Goal: Task Accomplishment & Management: Complete application form

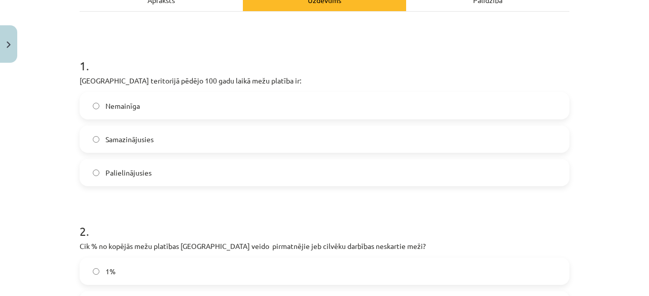
scroll to position [159, 0]
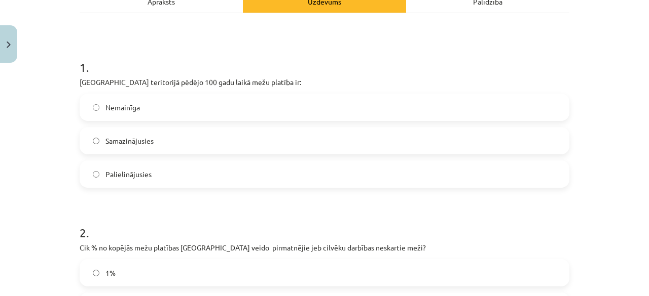
click at [164, 144] on label "Samazinājusies" at bounding box center [325, 140] width 488 height 25
click at [142, 179] on label "Palielinājusies" at bounding box center [325, 174] width 488 height 25
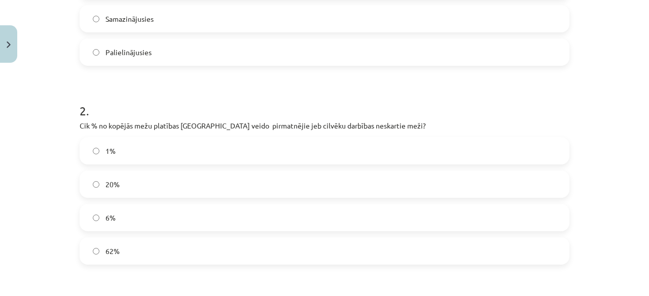
scroll to position [310, 0]
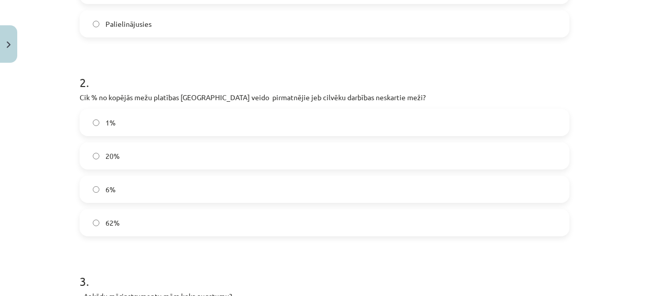
click at [118, 124] on label "1%" at bounding box center [325, 122] width 488 height 25
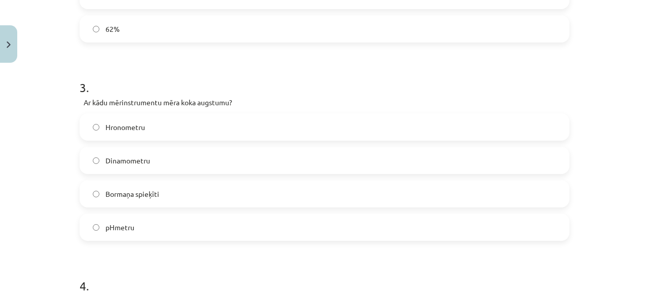
scroll to position [503, 0]
click at [135, 192] on span "Bormaņa spieķīti" at bounding box center [132, 195] width 54 height 11
click at [139, 164] on label "С O 2 С O 2" at bounding box center [325, 160] width 488 height 25
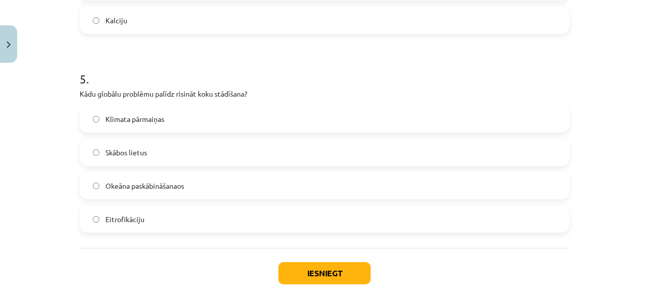
scroll to position [911, 0]
click at [248, 120] on label "Klimata pārmaiņas" at bounding box center [325, 118] width 488 height 25
click at [312, 268] on button "Iesniegt" at bounding box center [324, 273] width 92 height 22
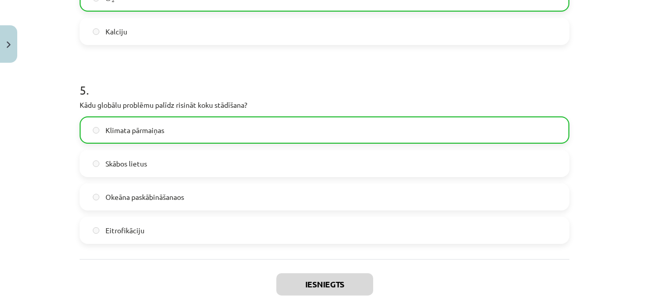
scroll to position [995, 0]
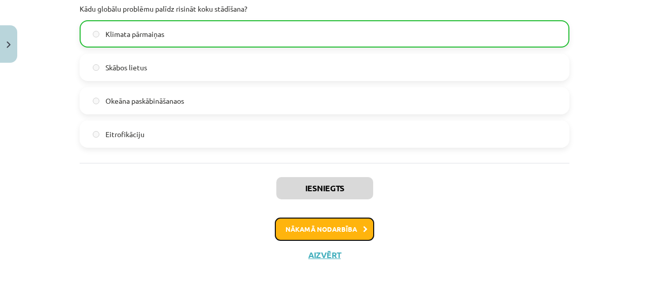
click at [304, 226] on button "Nākamā nodarbība" at bounding box center [324, 229] width 99 height 23
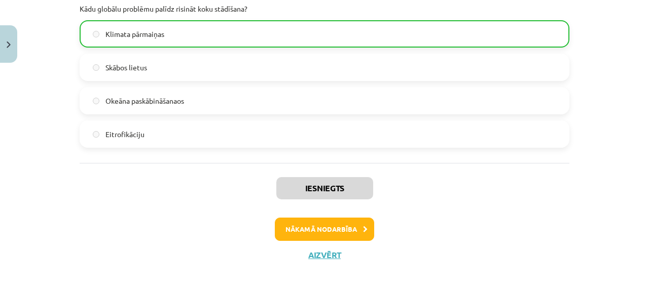
scroll to position [12, 0]
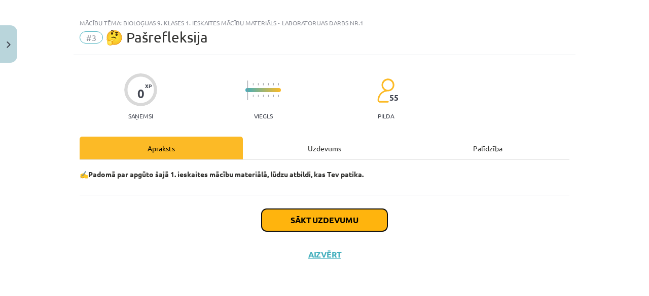
click at [303, 222] on button "Sākt uzdevumu" at bounding box center [324, 220] width 126 height 22
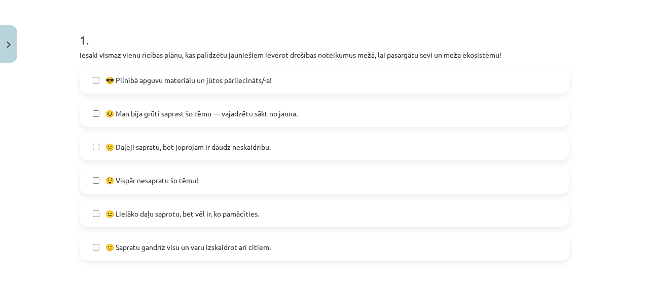
scroll to position [186, 0]
click at [98, 209] on label "😐 Lielāko daļu saprotu, bet vēl ir, ko pamācīties." at bounding box center [325, 213] width 488 height 25
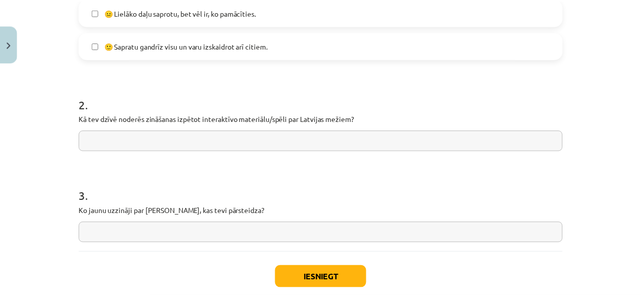
scroll to position [446, 0]
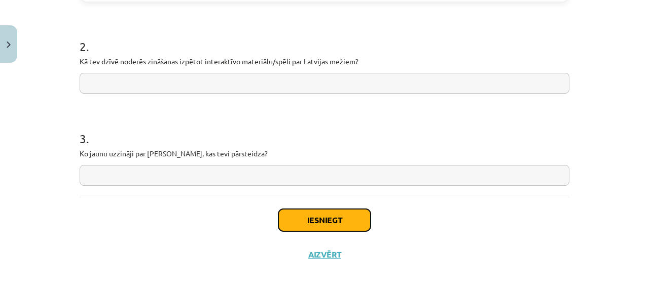
click at [303, 218] on button "Iesniegt" at bounding box center [324, 220] width 92 height 22
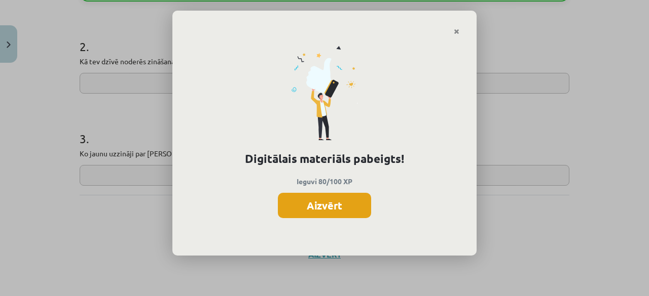
click at [328, 199] on button "Aizvērt" at bounding box center [324, 205] width 93 height 25
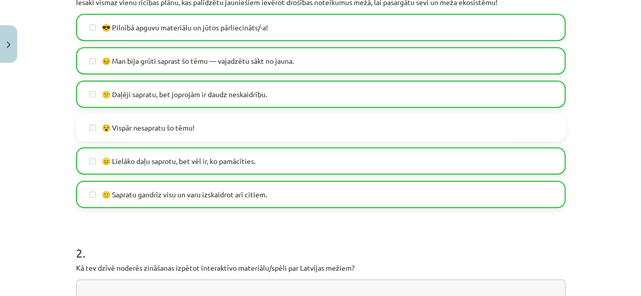
scroll to position [234, 0]
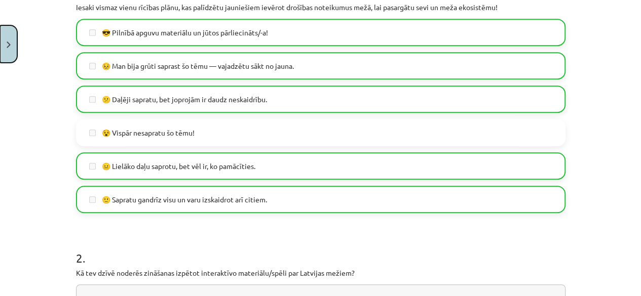
click at [8, 38] on button "Close" at bounding box center [8, 44] width 17 height 38
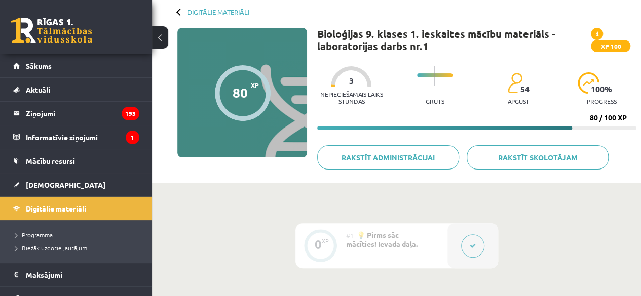
scroll to position [49, 0]
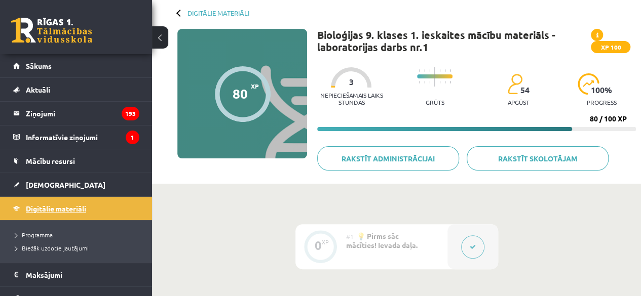
click at [102, 209] on link "Digitālie materiāli" at bounding box center [76, 208] width 126 height 23
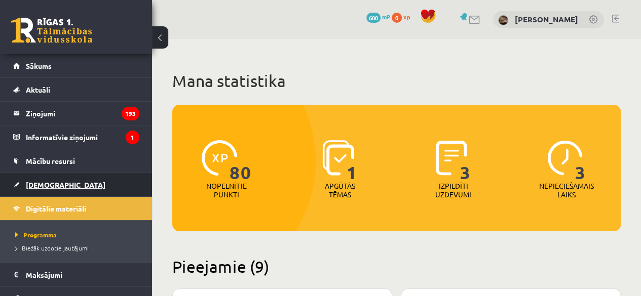
click at [46, 184] on span "[DEMOGRAPHIC_DATA]" at bounding box center [66, 184] width 80 height 9
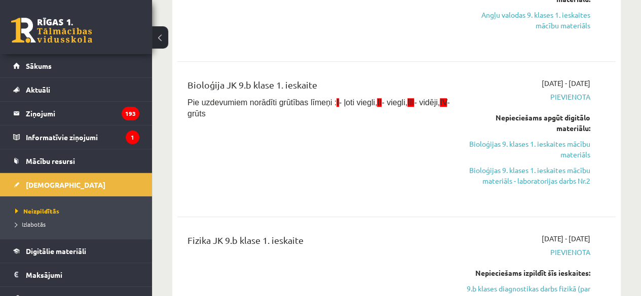
scroll to position [339, 0]
click at [536, 177] on link "Bioloģijas 9. klases 1. ieskaites mācību materiāls - laboratorijas darbs Nr.2" at bounding box center [528, 175] width 124 height 21
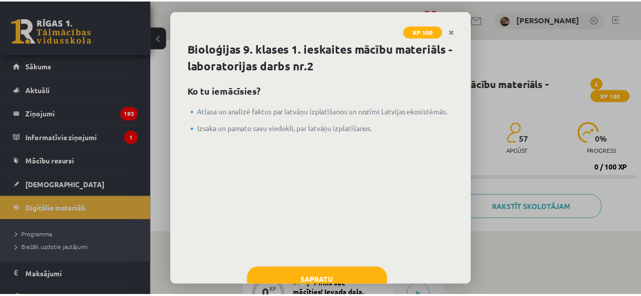
scroll to position [31, 0]
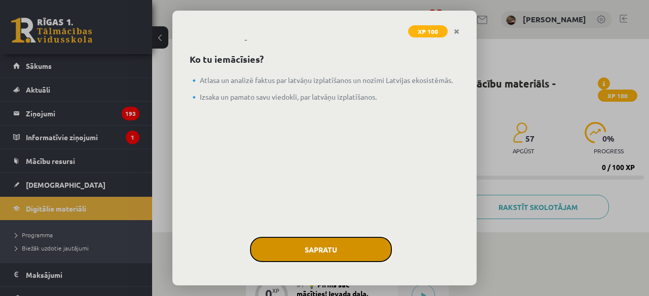
click at [287, 250] on button "Sapratu" at bounding box center [321, 249] width 142 height 25
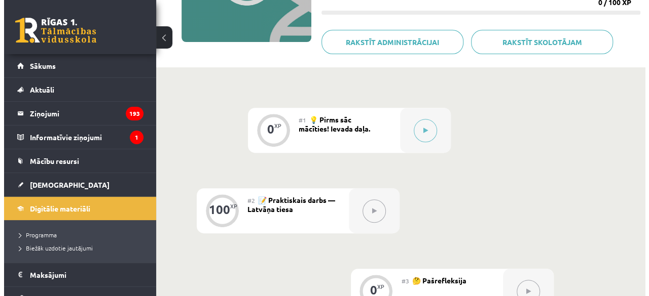
scroll to position [167, 0]
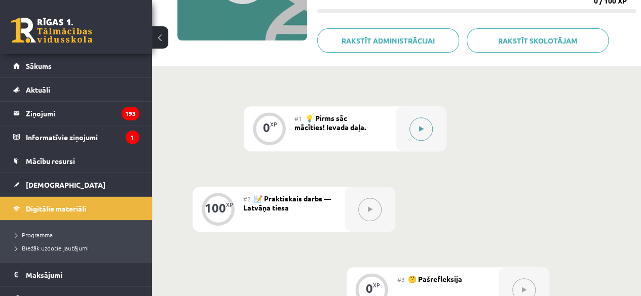
click at [424, 132] on button at bounding box center [420, 129] width 23 height 23
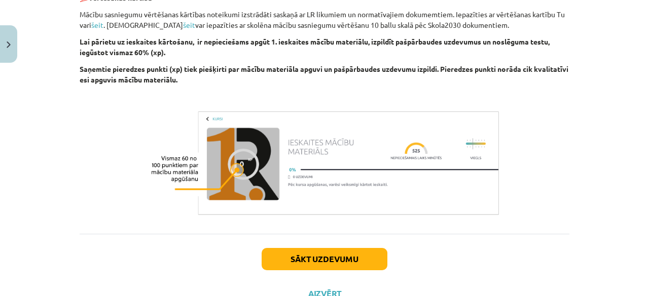
scroll to position [421, 0]
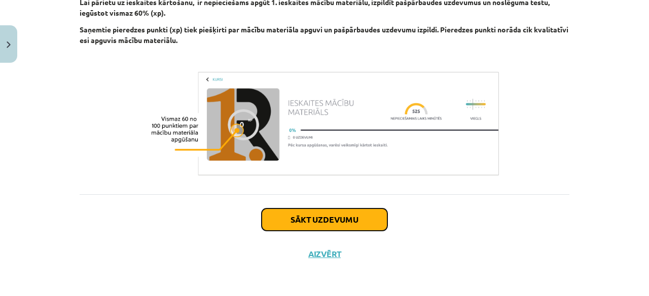
click at [345, 216] on button "Sākt uzdevumu" at bounding box center [324, 220] width 126 height 22
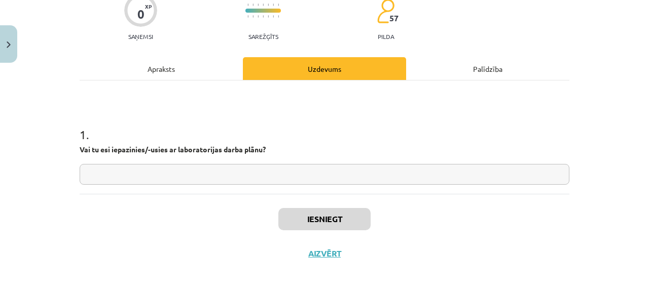
scroll to position [25, 0]
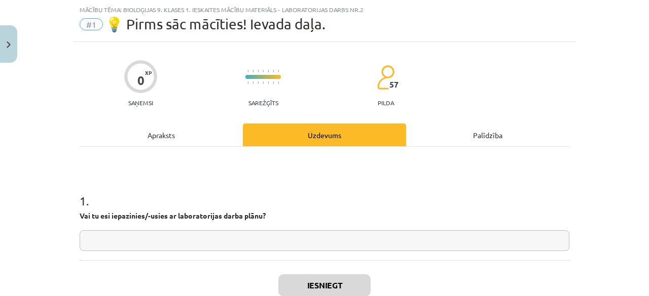
click at [345, 246] on input "text" at bounding box center [325, 241] width 490 height 21
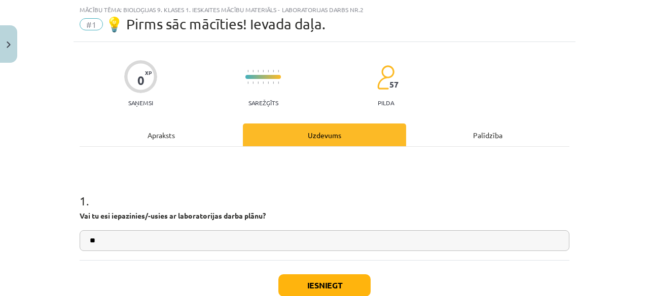
type input "**"
click at [355, 283] on button "Iesniegt" at bounding box center [324, 286] width 92 height 22
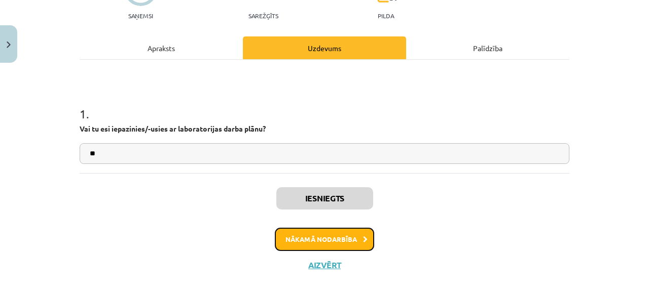
click at [338, 236] on button "Nākamā nodarbība" at bounding box center [324, 239] width 99 height 23
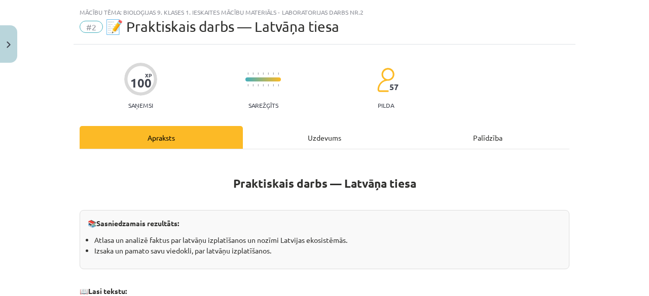
scroll to position [22, 0]
click at [328, 136] on div "Uzdevums" at bounding box center [324, 138] width 163 height 23
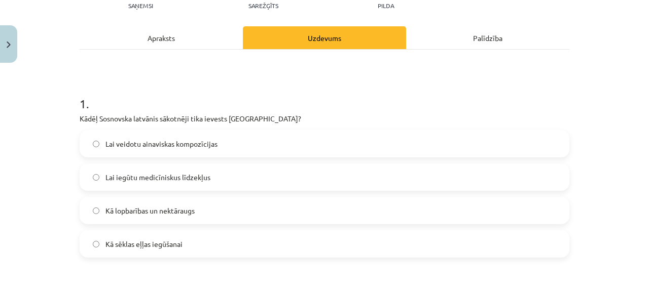
scroll to position [122, 0]
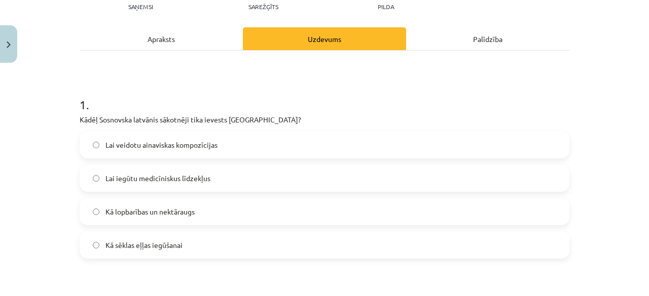
click at [242, 214] on label "Kā lopbarības un nektāraugs" at bounding box center [325, 211] width 488 height 25
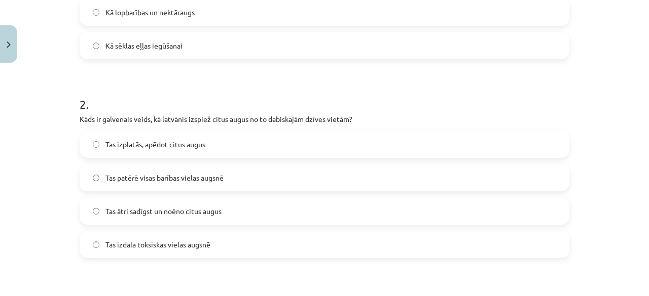
scroll to position [321, 0]
click at [190, 213] on span "Tas ātri sadīgst un noēno citus augus" at bounding box center [163, 211] width 116 height 11
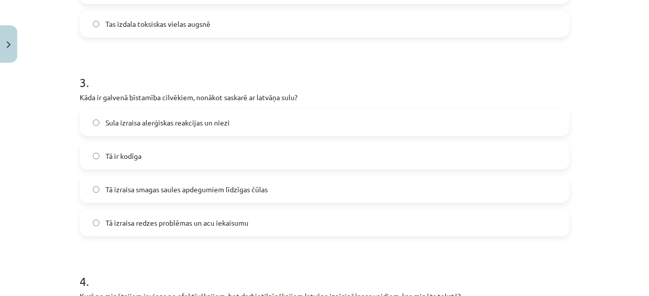
scroll to position [544, 0]
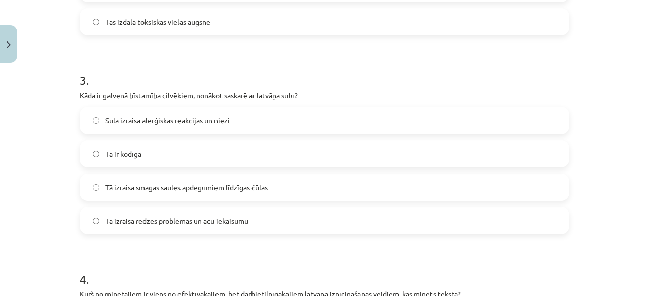
click at [312, 226] on label "Tā izraisa redzes problēmas un acu iekaisumu" at bounding box center [325, 220] width 488 height 25
click at [209, 196] on label "Tā izraisa smagas saules apdegumiem līdzīgas čūlas" at bounding box center [325, 187] width 488 height 25
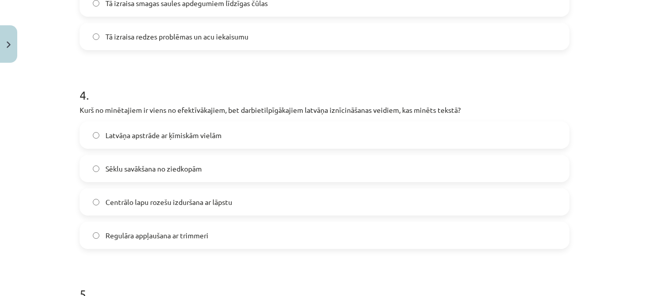
scroll to position [728, 0]
click at [239, 225] on label "Regulāra appļaušana ar trimmeri" at bounding box center [325, 236] width 488 height 25
click at [208, 168] on label "Sēklu savākšana no ziedkopām" at bounding box center [325, 169] width 488 height 25
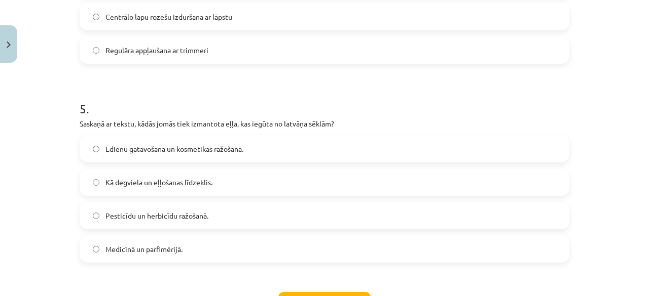
scroll to position [914, 0]
click at [336, 146] on label "Ēdienu gatavošanā un kosmētikas ražošanā." at bounding box center [325, 148] width 488 height 25
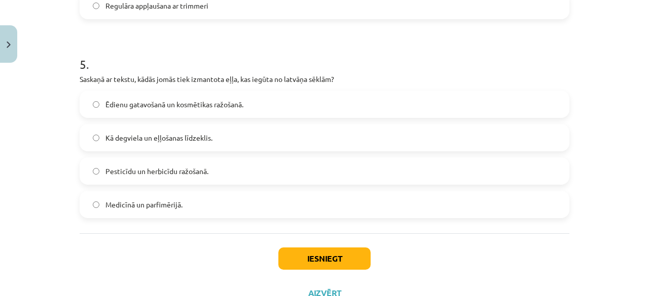
scroll to position [960, 0]
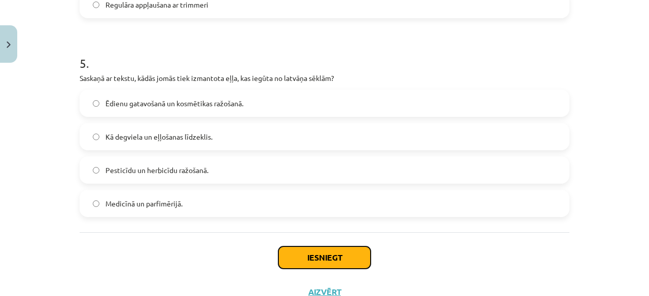
click at [315, 260] on button "Iesniegt" at bounding box center [324, 258] width 92 height 22
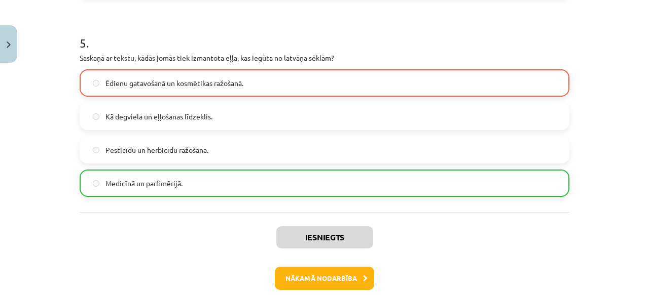
scroll to position [1029, 0]
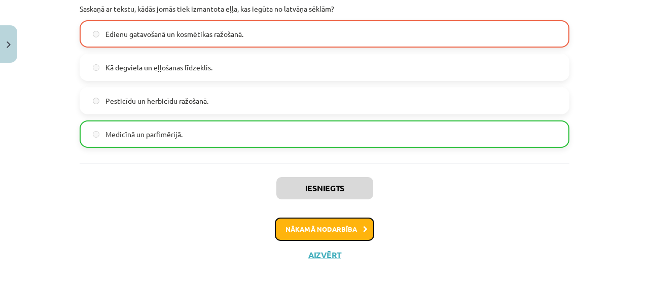
click at [349, 226] on button "Nākamā nodarbība" at bounding box center [324, 229] width 99 height 23
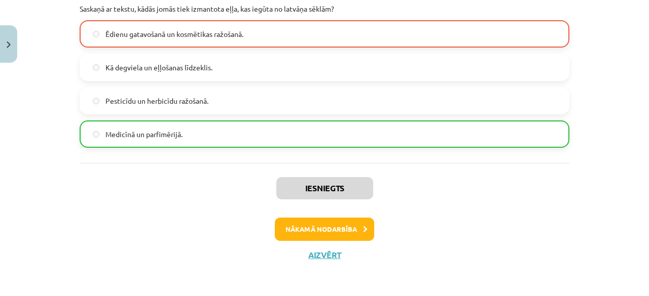
scroll to position [12, 0]
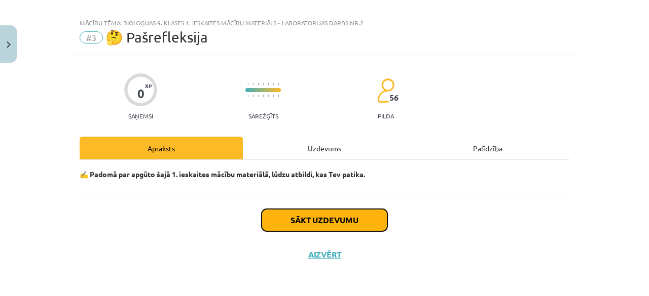
click at [331, 214] on button "Sākt uzdevumu" at bounding box center [324, 220] width 126 height 22
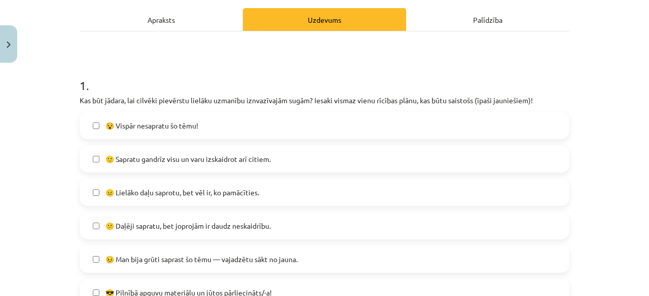
scroll to position [140, 0]
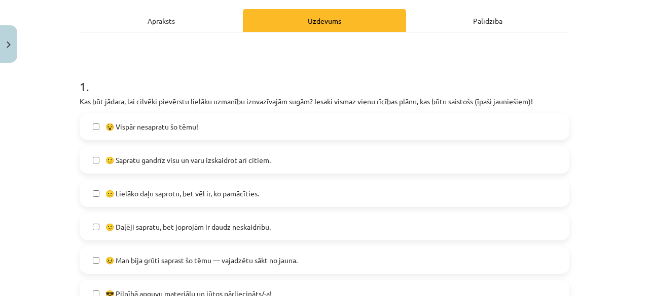
click at [169, 260] on span "😣 Man bija grūti saprast šo tēmu — vajadzētu sākt no jauna." at bounding box center [201, 260] width 192 height 11
click at [170, 262] on span "😣 Man bija grūti saprast šo tēmu — vajadzētu sākt no jauna." at bounding box center [201, 260] width 192 height 11
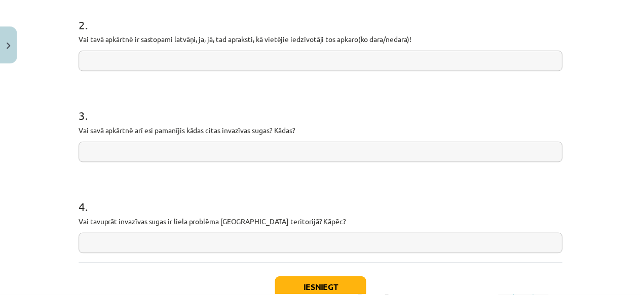
scroll to position [538, 0]
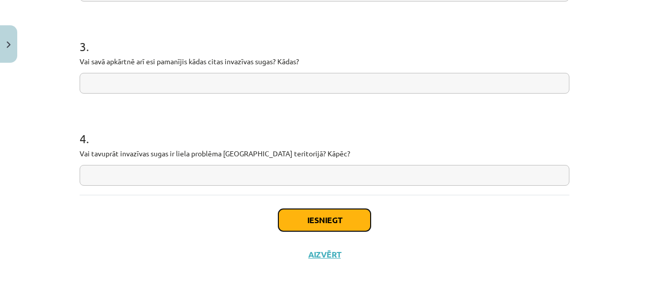
click at [316, 218] on button "Iesniegt" at bounding box center [324, 220] width 92 height 22
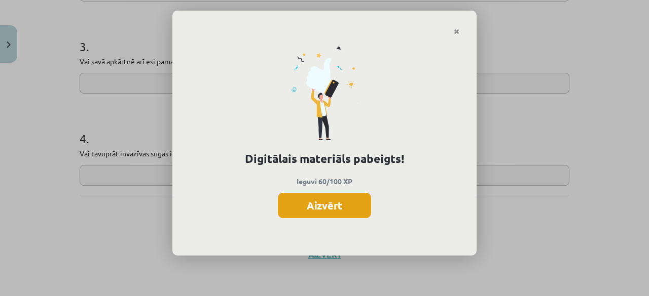
click at [321, 210] on button "Aizvērt" at bounding box center [324, 205] width 93 height 25
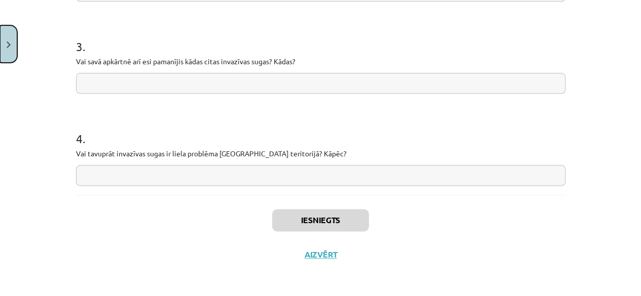
click at [10, 46] on img "Close" at bounding box center [9, 45] width 4 height 7
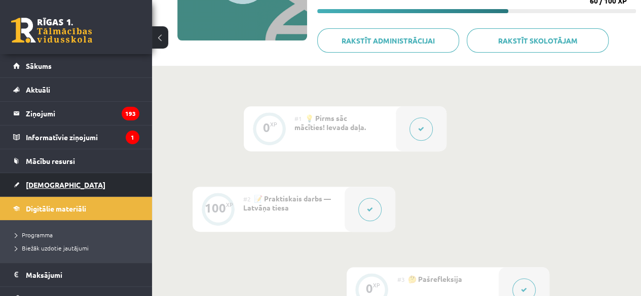
click at [59, 179] on link "[DEMOGRAPHIC_DATA]" at bounding box center [76, 184] width 126 height 23
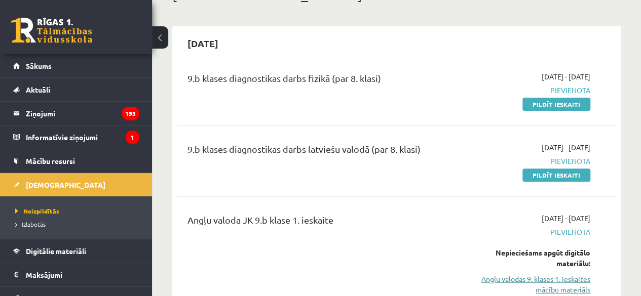
scroll to position [72, 0]
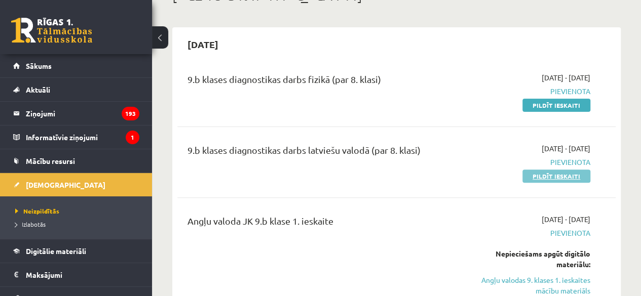
click at [553, 176] on link "Pildīt ieskaiti" at bounding box center [556, 176] width 68 height 13
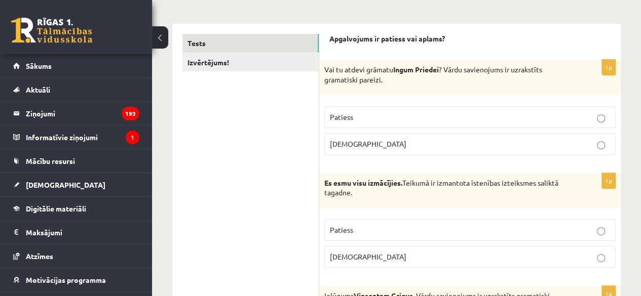
scroll to position [149, 0]
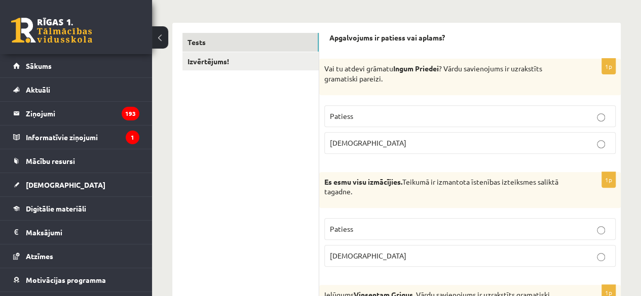
click at [354, 119] on p "Patiess" at bounding box center [470, 116] width 280 height 11
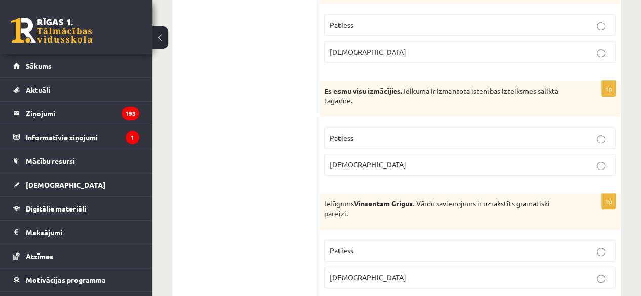
scroll to position [241, 0]
click at [352, 132] on p "Patiess" at bounding box center [470, 137] width 280 height 11
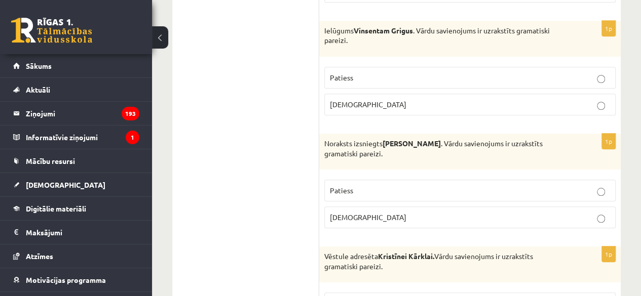
scroll to position [415, 0]
click at [520, 100] on p "Aplams" at bounding box center [470, 103] width 280 height 11
click at [492, 211] on p "Aplams" at bounding box center [470, 216] width 280 height 11
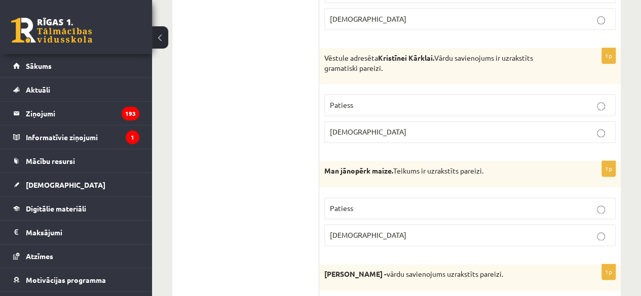
scroll to position [610, 0]
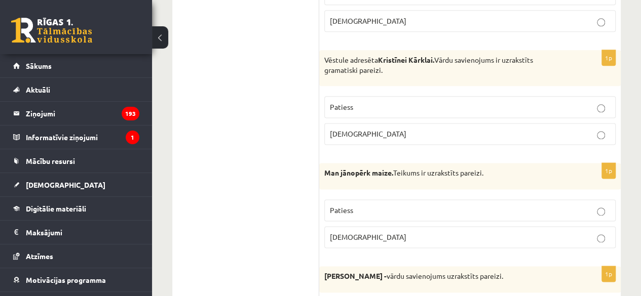
click at [457, 104] on p "Patiess" at bounding box center [470, 107] width 280 height 11
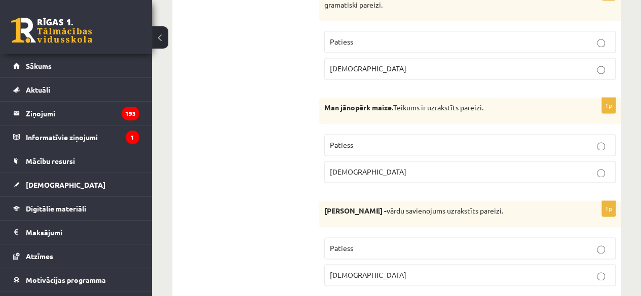
scroll to position [680, 0]
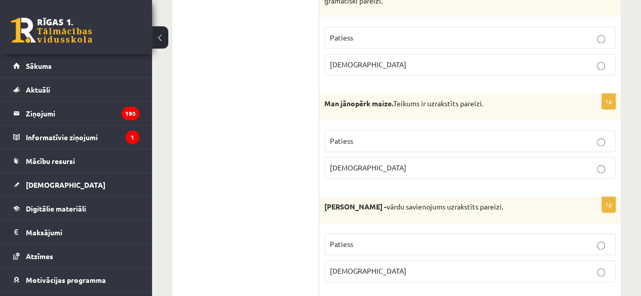
click at [451, 138] on p "Patiess" at bounding box center [470, 141] width 280 height 11
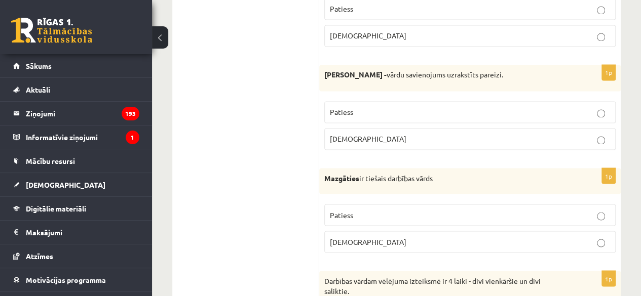
scroll to position [809, 0]
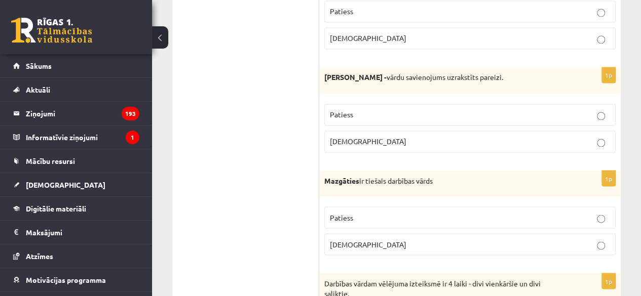
click at [431, 136] on p "Aplams" at bounding box center [470, 141] width 280 height 11
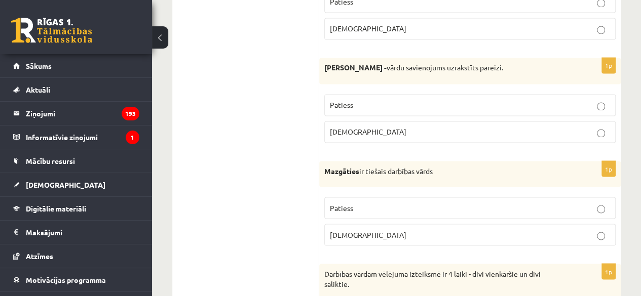
scroll to position [819, 0]
click at [427, 231] on p "Aplams" at bounding box center [470, 234] width 280 height 11
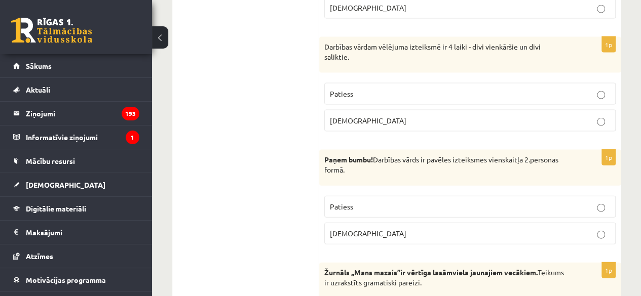
scroll to position [1046, 0]
click at [417, 88] on p "Patiess" at bounding box center [470, 93] width 280 height 11
click at [404, 204] on p "Patiess" at bounding box center [470, 206] width 280 height 11
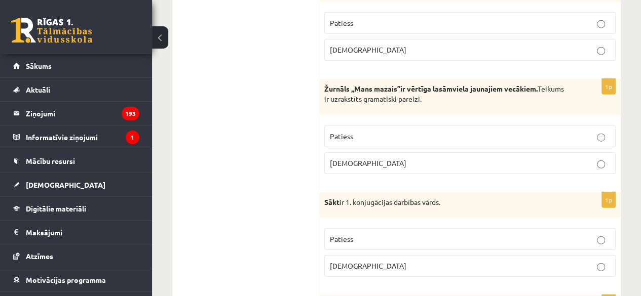
scroll to position [1229, 0]
click at [352, 136] on label "Patiess" at bounding box center [469, 137] width 291 height 22
click at [350, 235] on p "Patiess" at bounding box center [470, 240] width 280 height 11
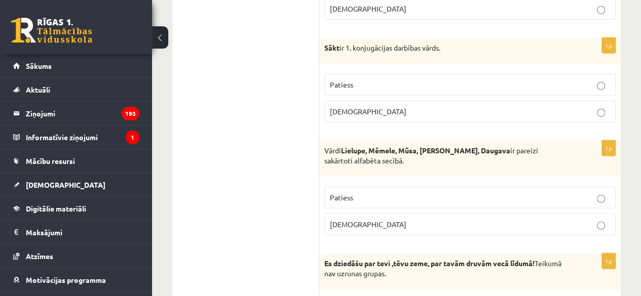
scroll to position [1439, 0]
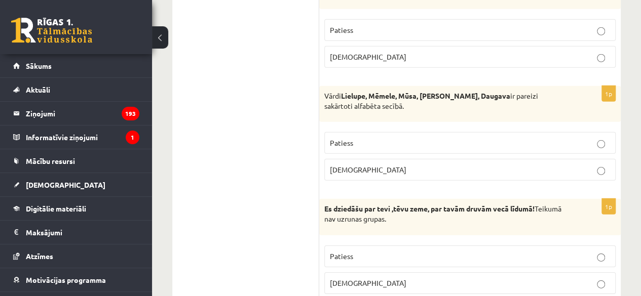
click at [392, 138] on p "Patiess" at bounding box center [470, 143] width 280 height 11
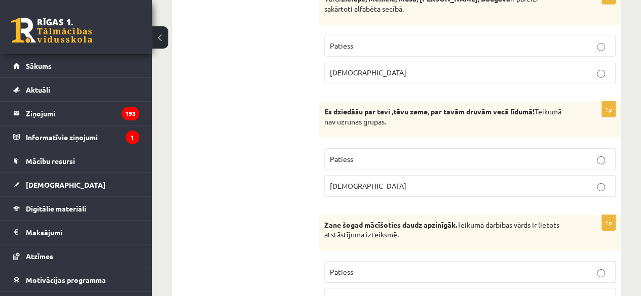
scroll to position [1547, 0]
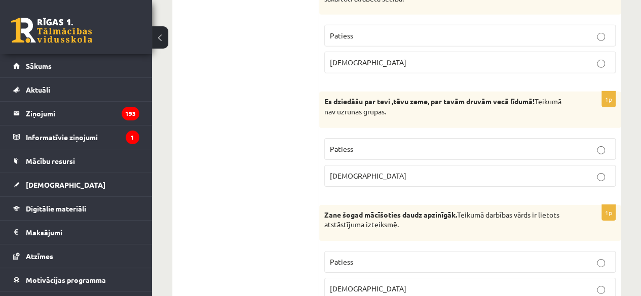
click at [350, 171] on span "Aplams" at bounding box center [368, 175] width 77 height 9
click at [345, 144] on span "Patiess" at bounding box center [341, 148] width 23 height 9
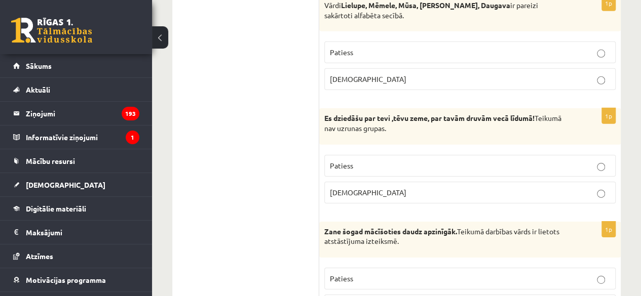
scroll to position [1531, 0]
click at [354, 188] on label "Aplams" at bounding box center [469, 192] width 291 height 22
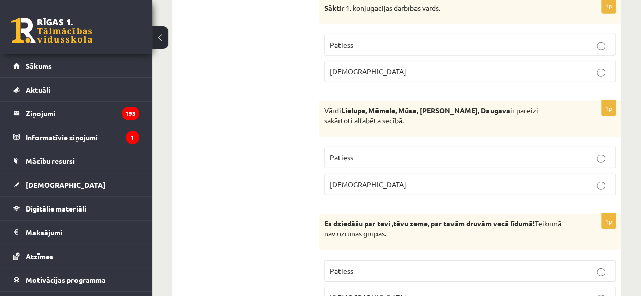
scroll to position [1425, 0]
click at [352, 173] on label "Aplams" at bounding box center [469, 184] width 291 height 22
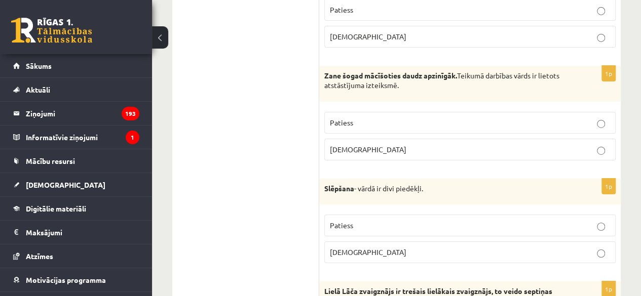
scroll to position [1679, 0]
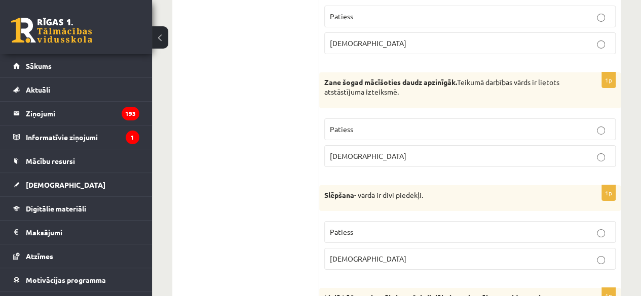
click at [373, 119] on label "Patiess" at bounding box center [469, 130] width 291 height 22
click at [347, 254] on span "Aplams" at bounding box center [368, 258] width 77 height 9
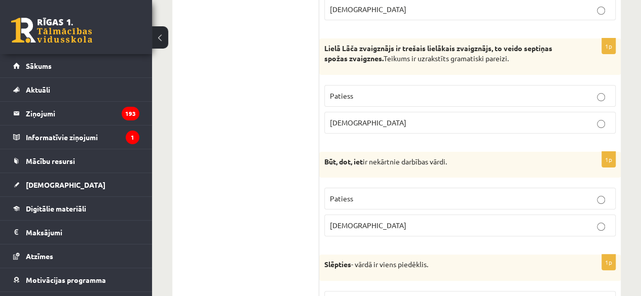
scroll to position [1928, 0]
click at [350, 119] on span "Aplams" at bounding box center [368, 123] width 77 height 9
click at [364, 195] on p "Patiess" at bounding box center [470, 200] width 280 height 11
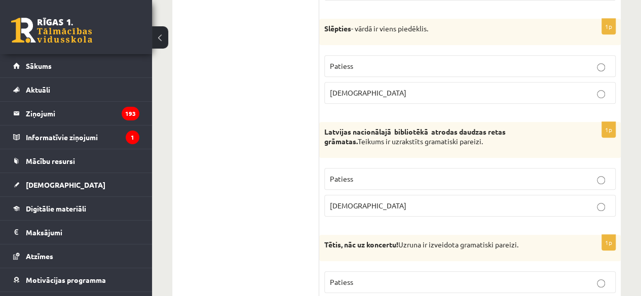
scroll to position [2166, 0]
click at [387, 60] on p "Patiess" at bounding box center [470, 65] width 280 height 11
click at [366, 200] on p "Aplams" at bounding box center [470, 205] width 280 height 11
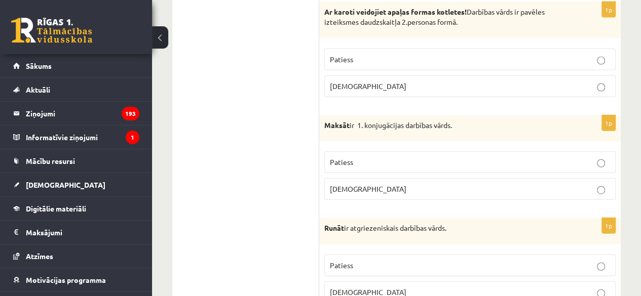
scroll to position [3175, 0]
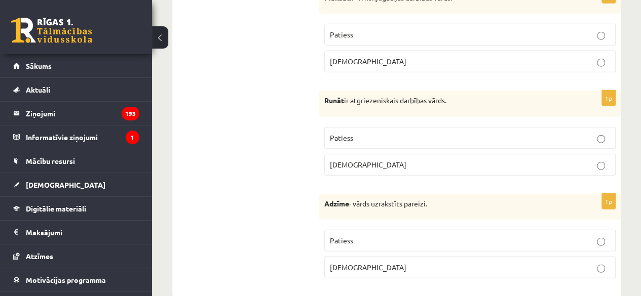
click at [351, 263] on span "Aplams" at bounding box center [368, 267] width 77 height 9
click at [349, 160] on span "Aplams" at bounding box center [368, 164] width 77 height 9
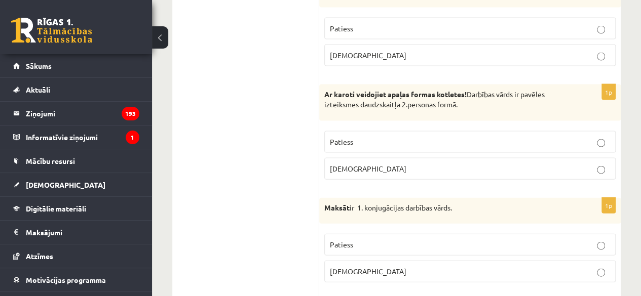
scroll to position [2964, 0]
click at [343, 138] on span "Patiess" at bounding box center [341, 142] width 23 height 9
click at [341, 241] on span "Patiess" at bounding box center [341, 245] width 23 height 9
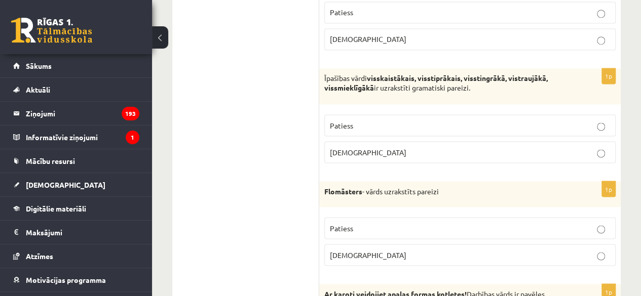
scroll to position [2764, 0]
click at [365, 147] on p "Aplams" at bounding box center [470, 152] width 280 height 11
click at [356, 223] on p "Patiess" at bounding box center [470, 228] width 280 height 11
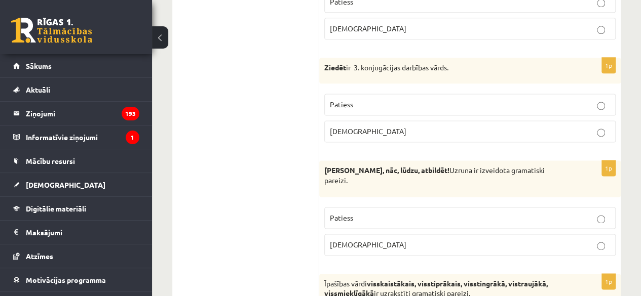
scroll to position [2561, 0]
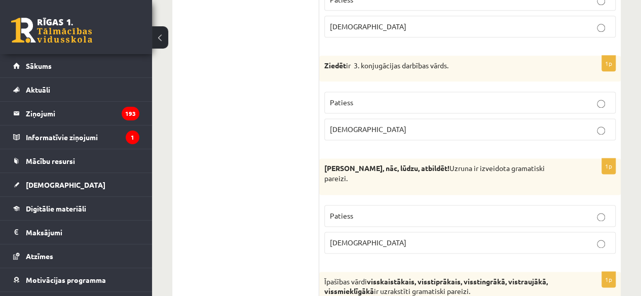
click at [416, 93] on label "Patiess" at bounding box center [469, 103] width 291 height 22
click at [374, 238] on p "Aplams" at bounding box center [470, 243] width 280 height 11
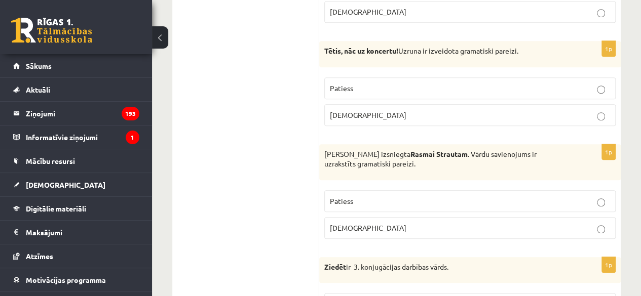
scroll to position [2358, 0]
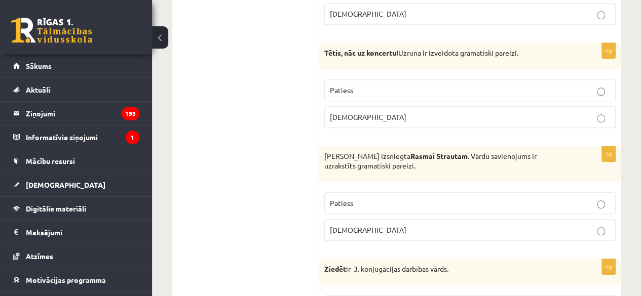
click at [365, 112] on p "Aplams" at bounding box center [470, 117] width 280 height 11
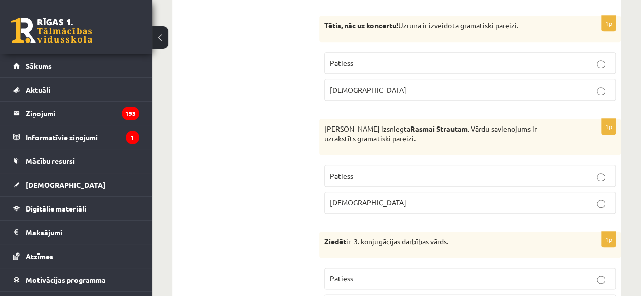
scroll to position [2398, 0]
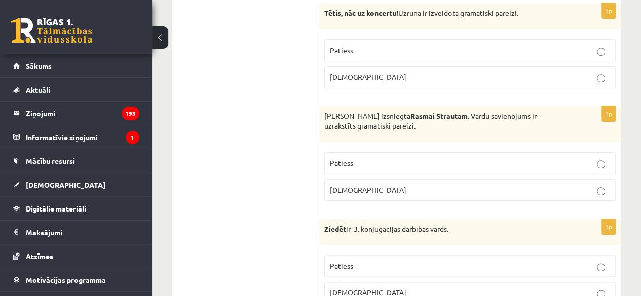
click at [349, 185] on span "Aplams" at bounding box center [368, 189] width 77 height 9
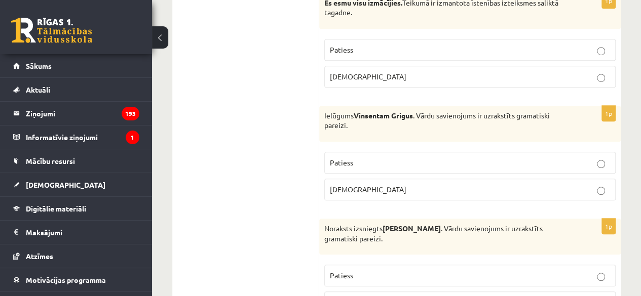
scroll to position [0, 0]
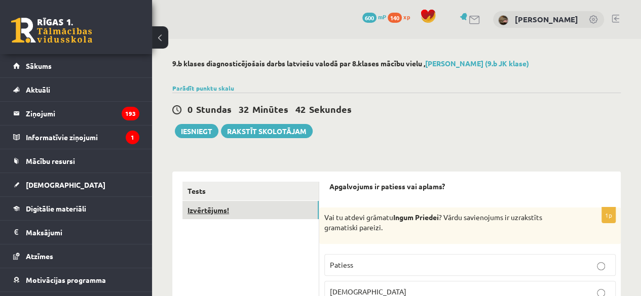
click at [224, 212] on link "Izvērtējums!" at bounding box center [250, 210] width 136 height 19
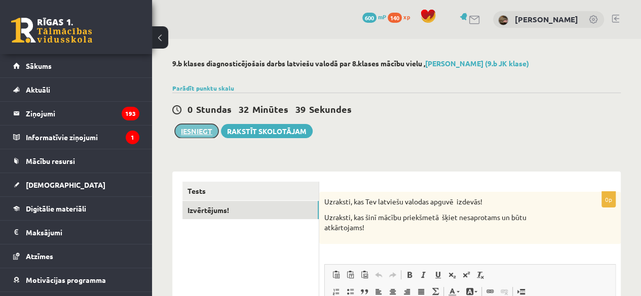
click at [200, 132] on button "Iesniegt" at bounding box center [197, 131] width 44 height 14
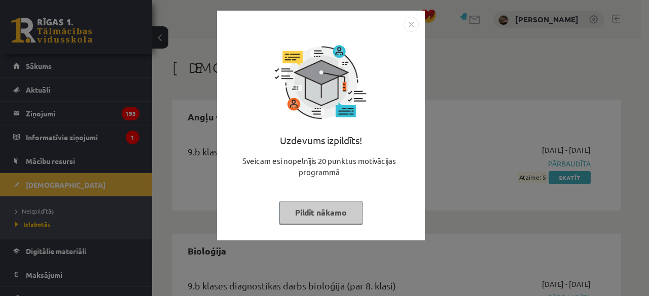
click at [325, 211] on button "Pildīt nākamo" at bounding box center [320, 212] width 83 height 23
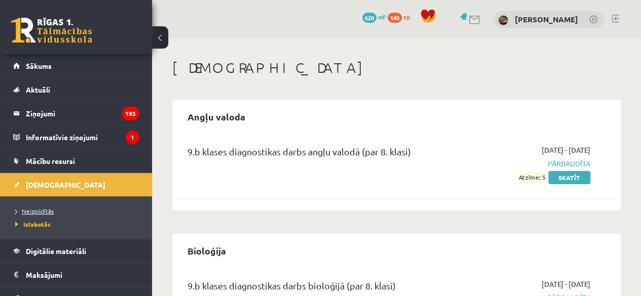
click at [49, 210] on span "Neizpildītās" at bounding box center [34, 211] width 39 height 8
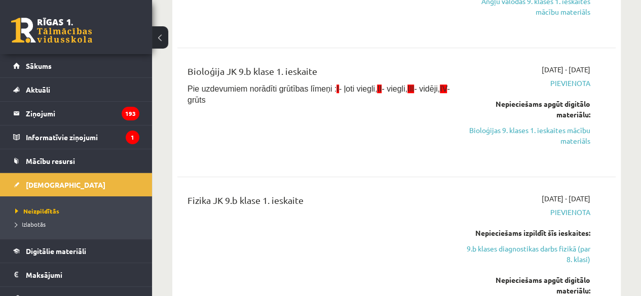
scroll to position [282, 0]
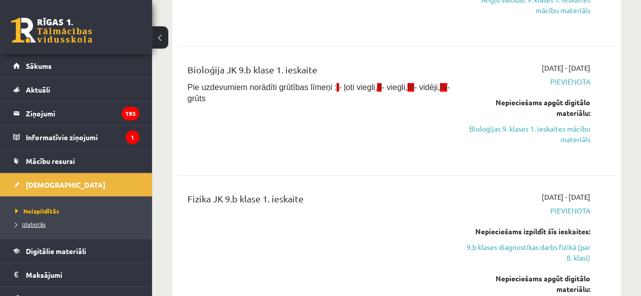
click at [44, 225] on span "Izlabotās" at bounding box center [30, 224] width 30 height 8
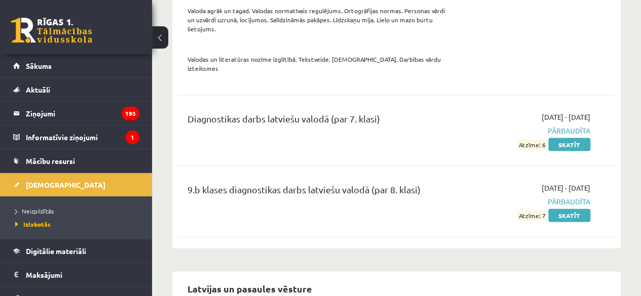
scroll to position [2966, 0]
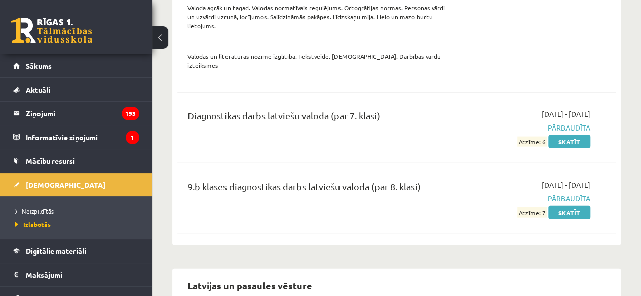
click at [396, 180] on div "9.b klases diagnostikas darbs latviešu valodā (par 8. klasi)" at bounding box center [320, 189] width 264 height 19
click at [32, 210] on span "Neizpildītās" at bounding box center [34, 211] width 39 height 8
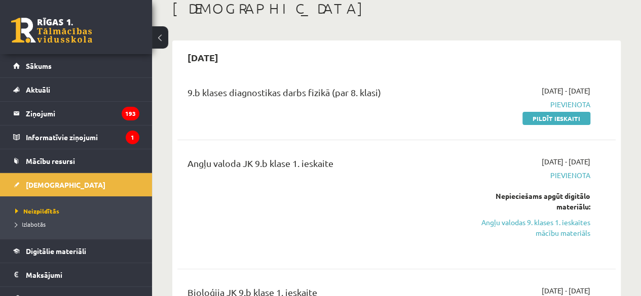
scroll to position [58, 0]
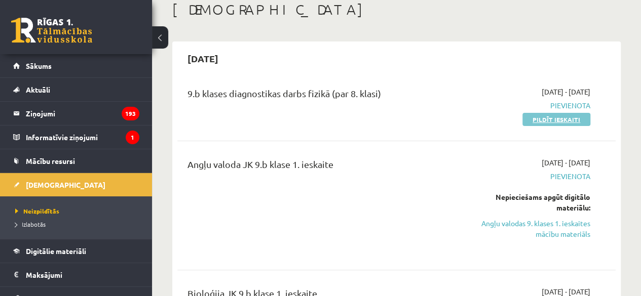
click at [536, 115] on link "Pildīt ieskaiti" at bounding box center [556, 119] width 68 height 13
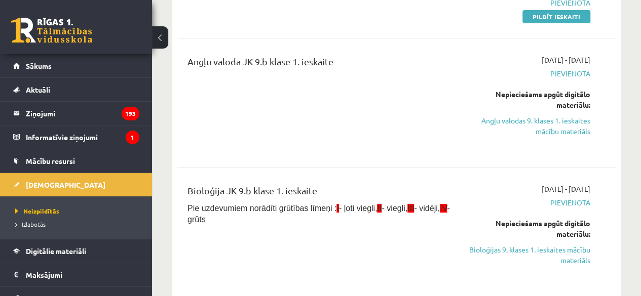
scroll to position [130, 0]
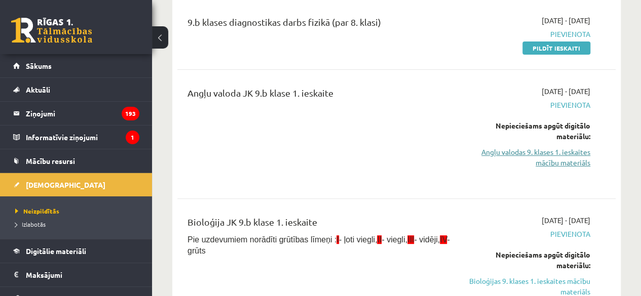
click at [565, 159] on link "Angļu valodas 9. klases 1. ieskaites mācību materiāls" at bounding box center [528, 157] width 124 height 21
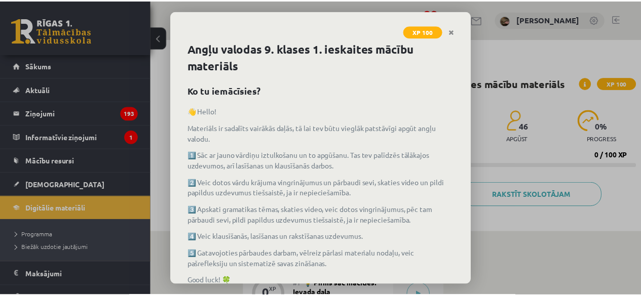
scroll to position [60, 0]
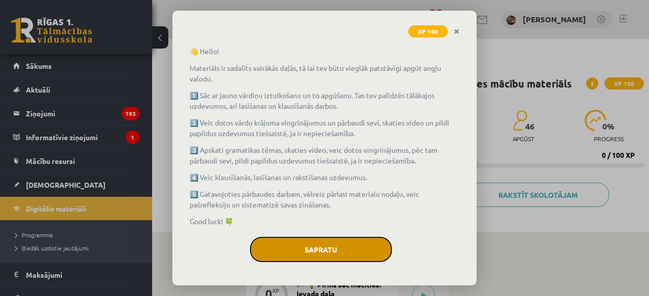
click at [307, 254] on button "Sapratu" at bounding box center [321, 249] width 142 height 25
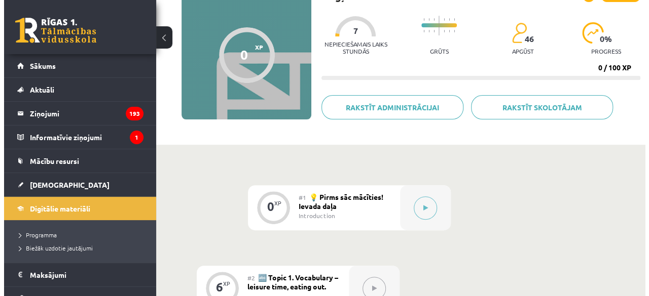
scroll to position [127, 0]
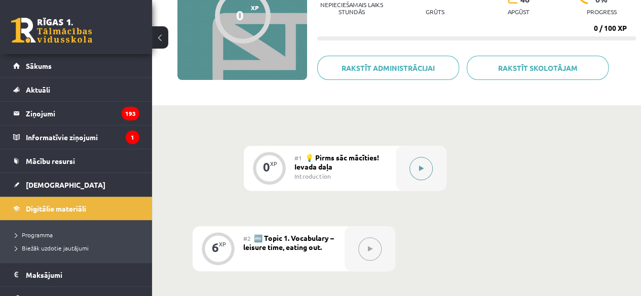
click at [427, 167] on button at bounding box center [420, 168] width 23 height 23
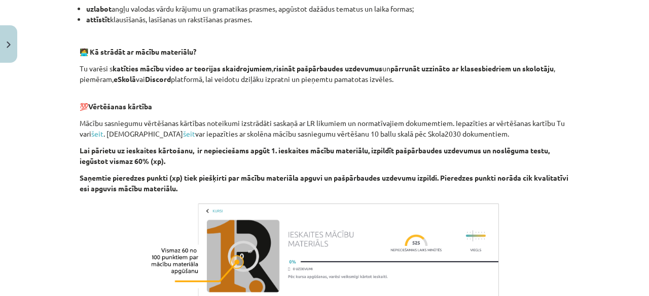
scroll to position [776, 0]
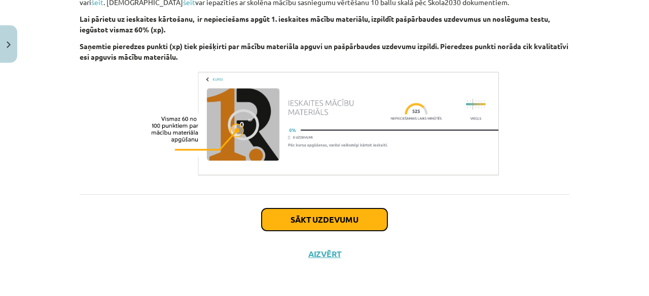
click at [358, 216] on button "Sākt uzdevumu" at bounding box center [324, 220] width 126 height 22
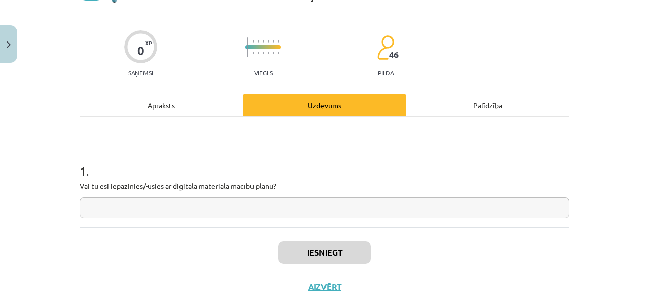
scroll to position [25, 0]
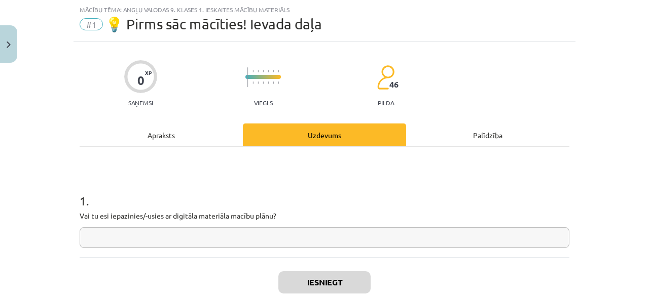
click at [316, 238] on input "text" at bounding box center [325, 238] width 490 height 21
type input "**"
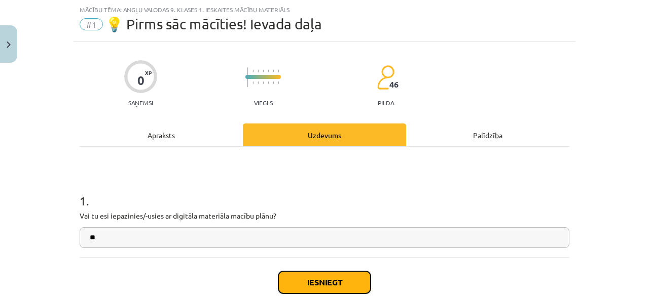
click at [314, 280] on button "Iesniegt" at bounding box center [324, 283] width 92 height 22
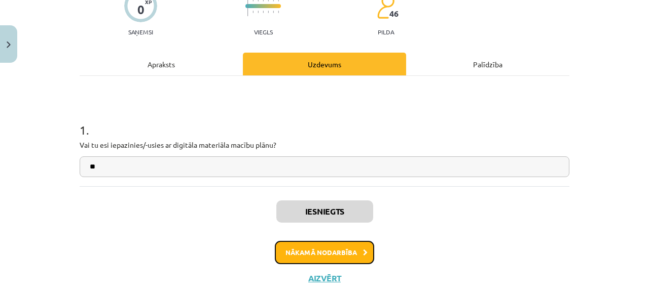
click at [323, 249] on button "Nākamā nodarbība" at bounding box center [324, 252] width 99 height 23
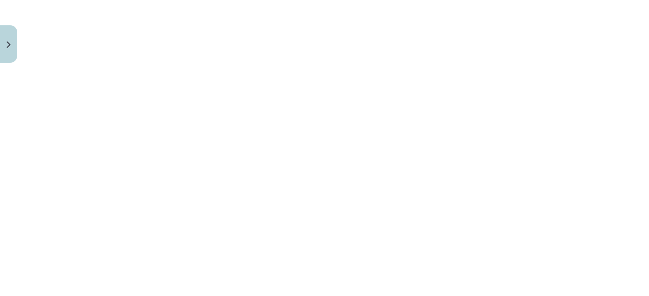
scroll to position [697, 0]
click at [600, 114] on div "Mācību tēma: Angļu valodas 9. klases 1. ieskaites mācību materiāls #2 🔤 Topic 1…" at bounding box center [324, 148] width 649 height 296
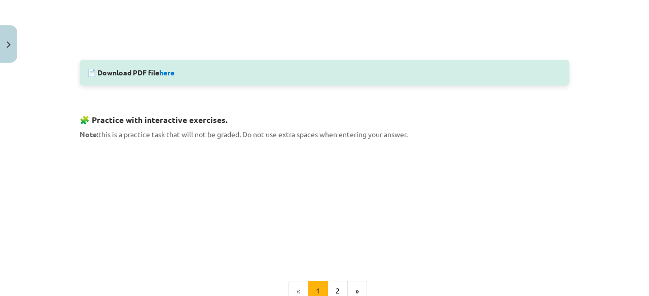
scroll to position [553, 0]
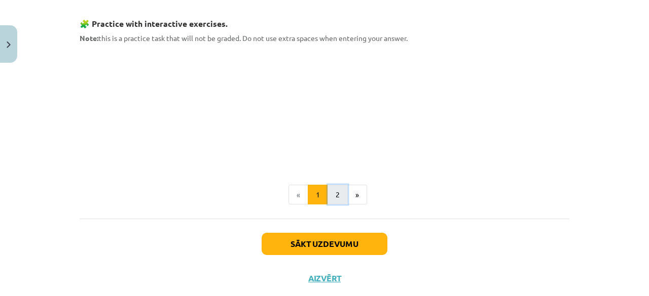
click at [333, 188] on button "2" at bounding box center [337, 195] width 20 height 20
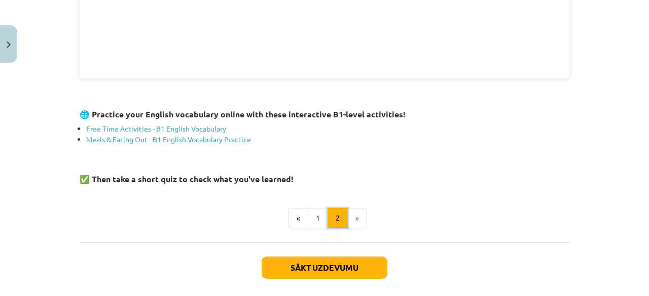
scroll to position [454, 0]
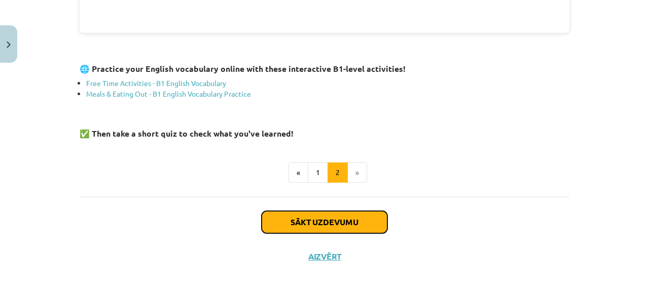
click at [332, 219] on button "Sākt uzdevumu" at bounding box center [324, 222] width 126 height 22
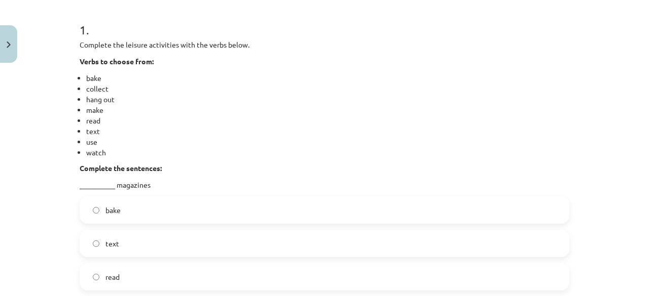
scroll to position [198, 0]
click at [128, 270] on label "read" at bounding box center [325, 276] width 488 height 25
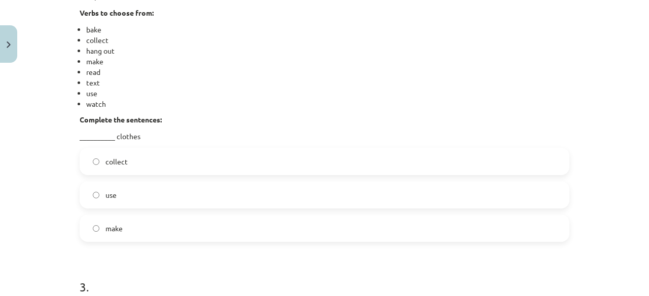
scroll to position [552, 0]
click at [154, 156] on label "collect" at bounding box center [325, 160] width 488 height 25
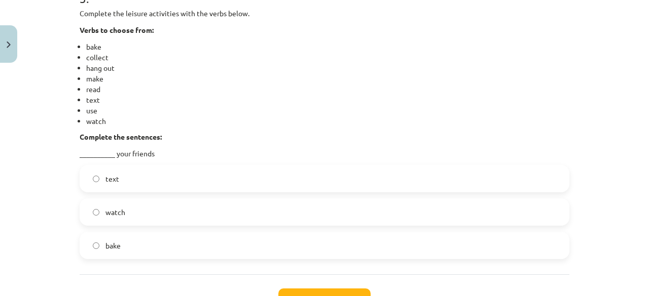
scroll to position [841, 0]
click at [151, 174] on label "text" at bounding box center [325, 178] width 488 height 25
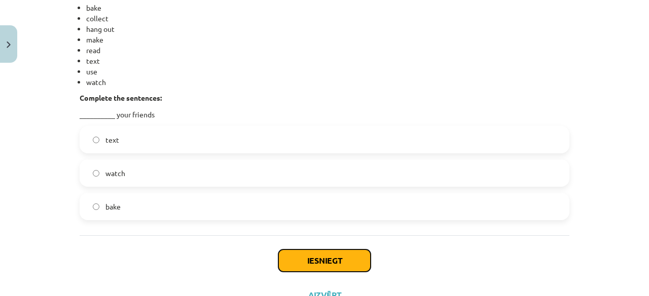
click at [315, 263] on button "Iesniegt" at bounding box center [324, 261] width 92 height 22
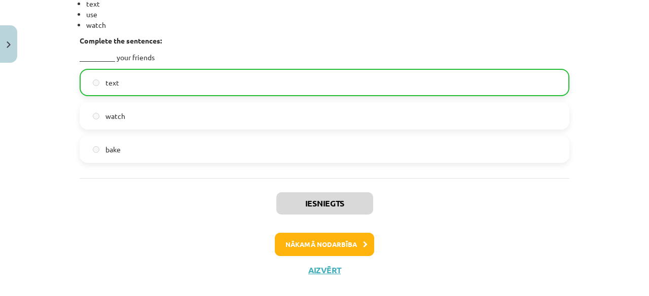
scroll to position [952, 0]
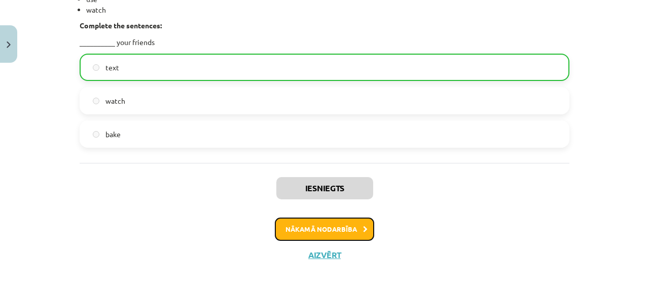
click at [310, 224] on button "Nākamā nodarbība" at bounding box center [324, 229] width 99 height 23
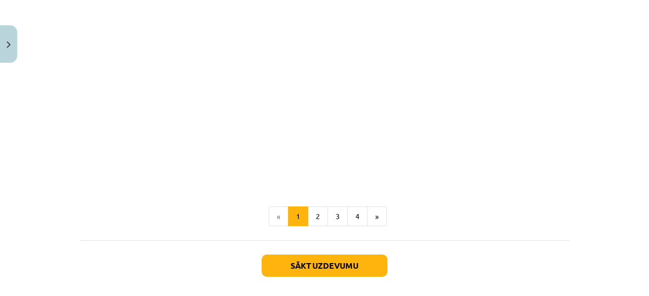
scroll to position [1158, 0]
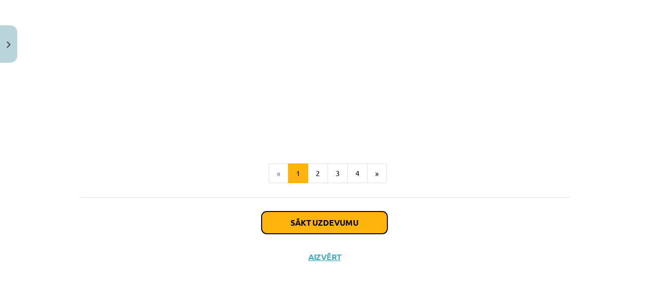
click at [321, 225] on button "Sākt uzdevumu" at bounding box center [324, 223] width 126 height 22
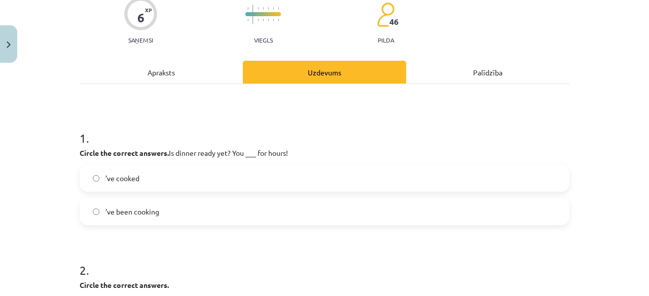
scroll to position [88, 0]
click at [181, 212] on label "’ve been cooking" at bounding box center [325, 211] width 488 height 25
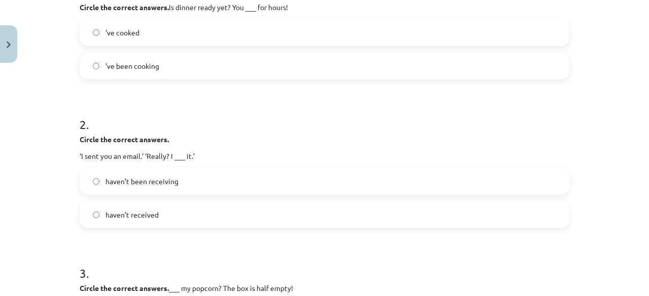
scroll to position [236, 0]
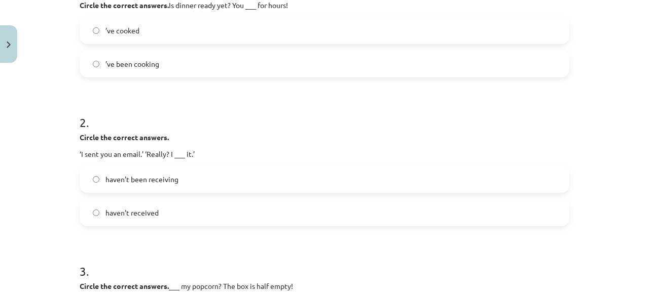
click at [189, 203] on label "haven’t received" at bounding box center [325, 212] width 488 height 25
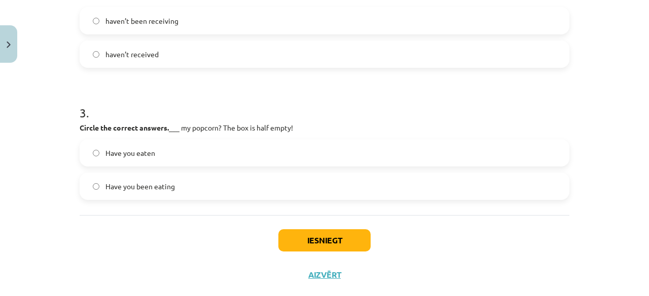
scroll to position [395, 0]
click at [203, 159] on label "Have you eaten" at bounding box center [325, 152] width 488 height 25
click at [248, 178] on label "Have you been eating" at bounding box center [325, 185] width 488 height 25
click at [300, 233] on button "Iesniegt" at bounding box center [324, 240] width 92 height 22
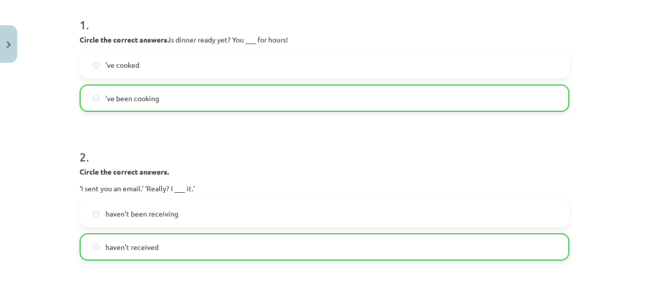
scroll to position [447, 0]
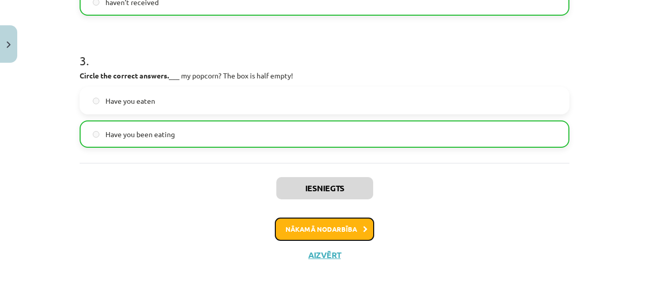
click at [284, 230] on button "Nākamā nodarbība" at bounding box center [324, 229] width 99 height 23
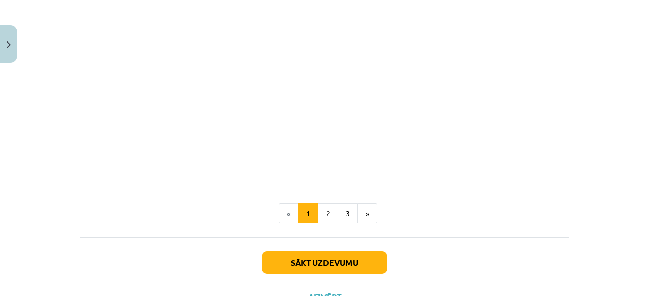
scroll to position [641, 0]
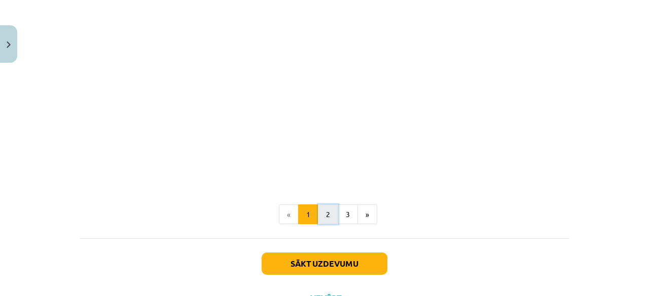
click at [318, 220] on button "2" at bounding box center [328, 215] width 20 height 20
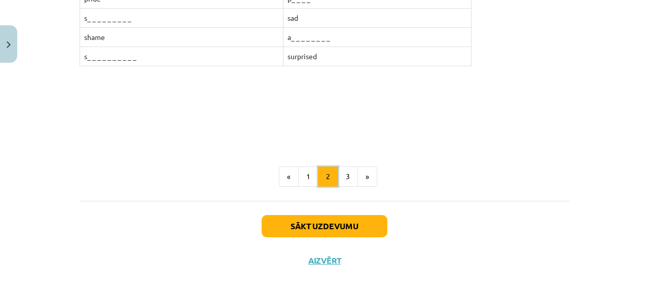
scroll to position [355, 0]
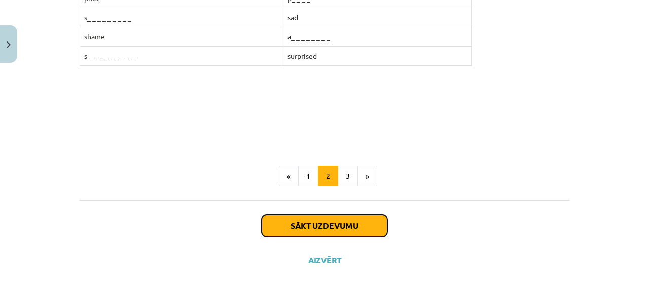
click at [322, 220] on button "Sākt uzdevumu" at bounding box center [324, 226] width 126 height 22
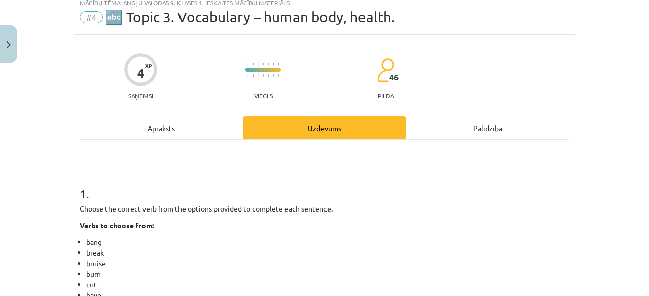
scroll to position [25, 0]
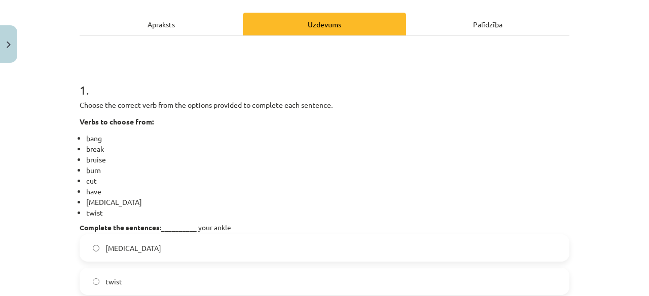
click at [323, 217] on li "twist" at bounding box center [327, 213] width 483 height 11
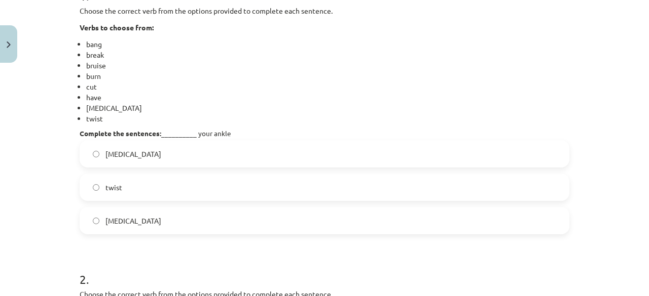
scroll to position [233, 0]
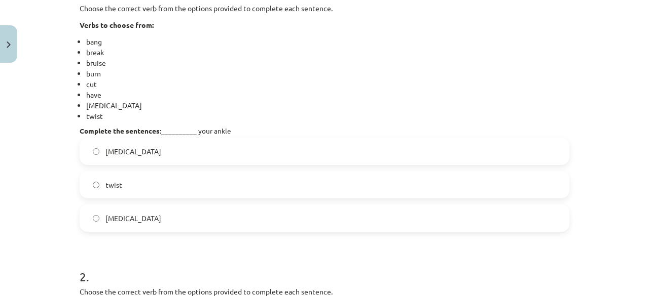
click at [198, 154] on label "sprain" at bounding box center [325, 151] width 488 height 25
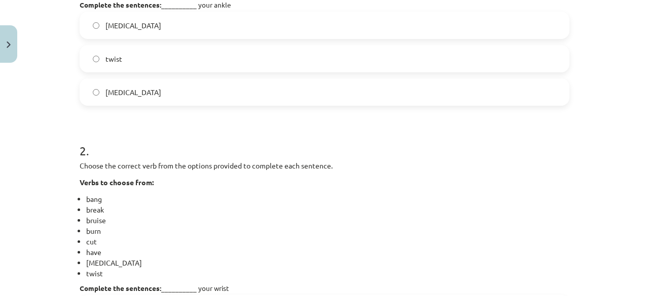
scroll to position [353, 0]
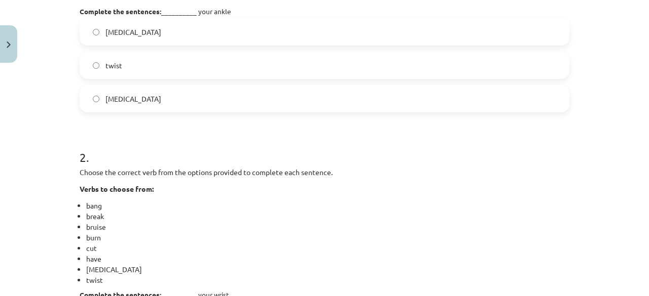
click at [226, 66] on label "twist" at bounding box center [325, 65] width 488 height 25
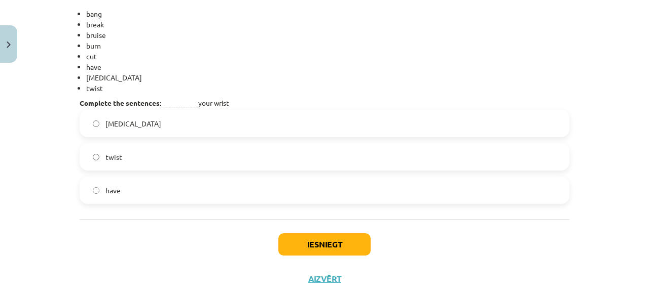
scroll to position [570, 0]
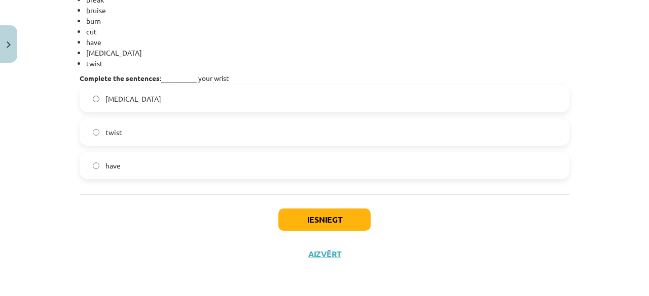
click at [200, 95] on label "sprain" at bounding box center [325, 98] width 488 height 25
click at [290, 221] on button "Iesniegt" at bounding box center [324, 220] width 92 height 22
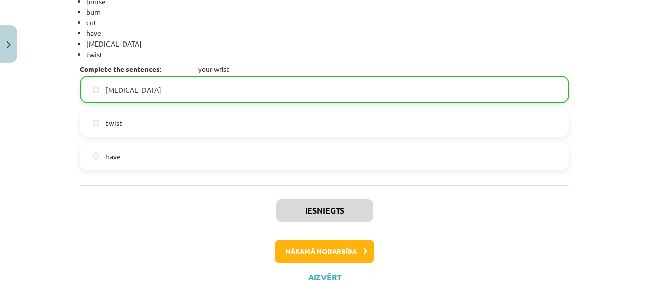
scroll to position [601, 0]
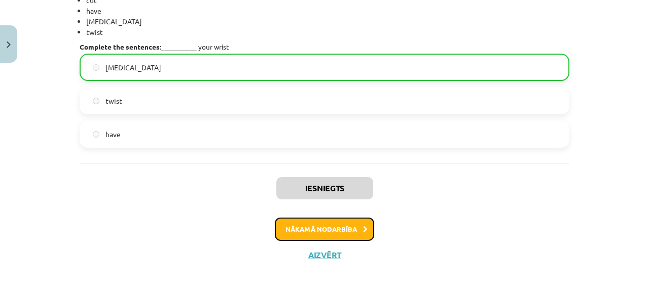
click at [303, 230] on button "Nākamā nodarbība" at bounding box center [324, 229] width 99 height 23
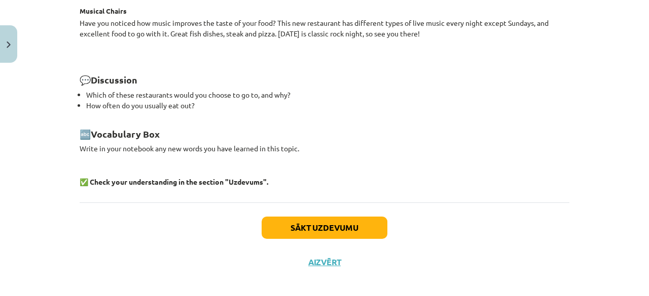
scroll to position [1465, 0]
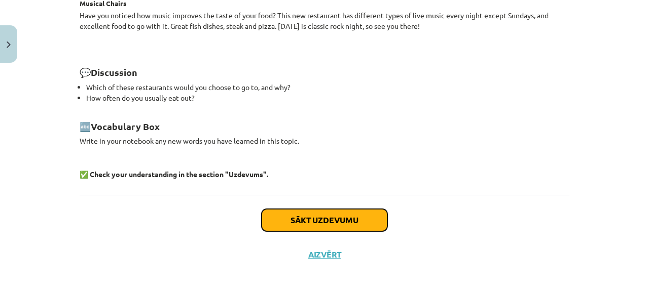
click at [318, 217] on button "Sākt uzdevumu" at bounding box center [324, 220] width 126 height 22
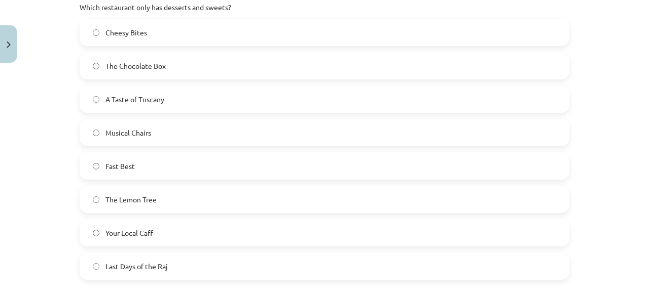
scroll to position [248, 0]
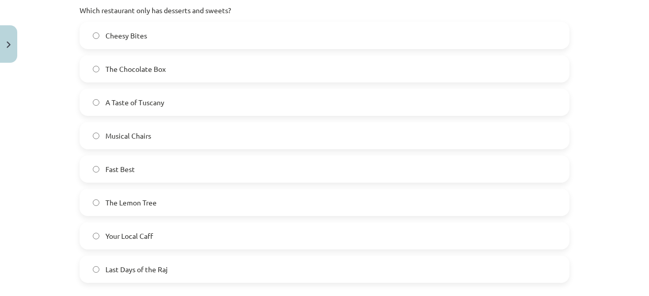
click at [184, 70] on label "The Chocolate Box" at bounding box center [325, 68] width 488 height 25
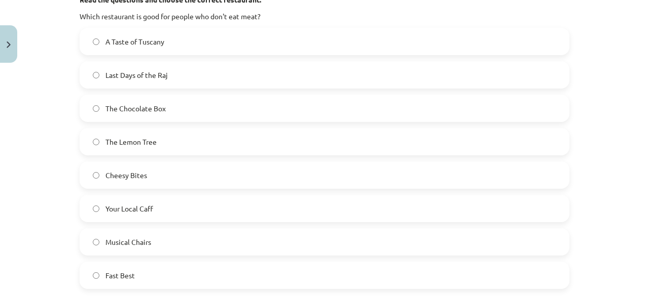
scroll to position [591, 0]
click at [129, 149] on label "The Lemon Tree" at bounding box center [325, 142] width 488 height 25
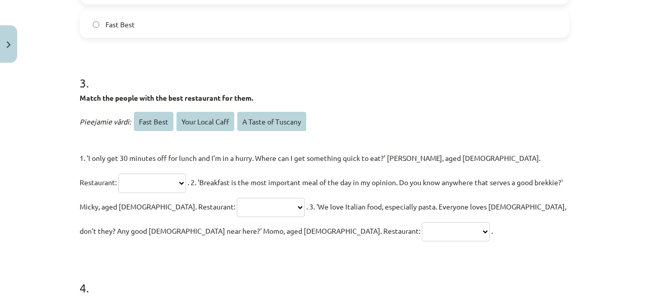
scroll to position [842, 0]
click at [186, 174] on select "**********" at bounding box center [152, 183] width 68 height 19
select select "*********"
click at [186, 174] on select "**********" at bounding box center [152, 183] width 68 height 19
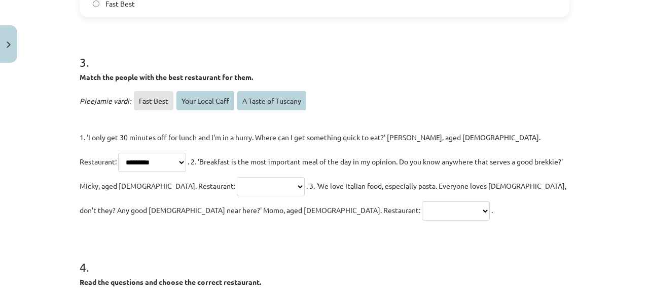
scroll to position [868, 0]
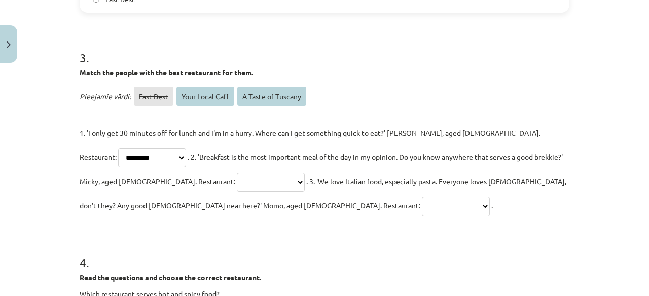
click at [422, 214] on select "**********" at bounding box center [456, 206] width 68 height 19
select select "**********"
click at [422, 197] on select "**********" at bounding box center [456, 206] width 68 height 19
click at [237, 173] on select "**********" at bounding box center [271, 182] width 68 height 19
select select "**********"
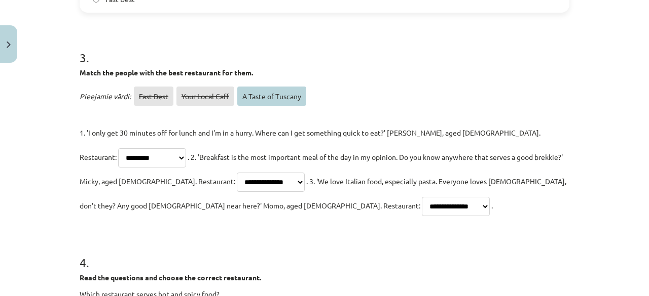
click at [237, 173] on select "**********" at bounding box center [271, 182] width 68 height 19
click at [422, 207] on select "**********" at bounding box center [456, 206] width 68 height 19
select select "**********"
click at [422, 197] on select "**********" at bounding box center [456, 206] width 68 height 19
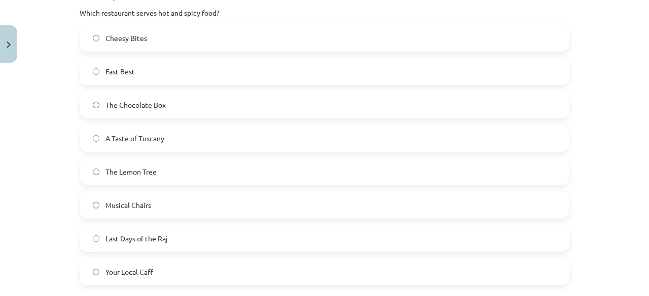
scroll to position [1149, 0]
click at [214, 235] on label "Last Days of the Raj" at bounding box center [325, 239] width 488 height 25
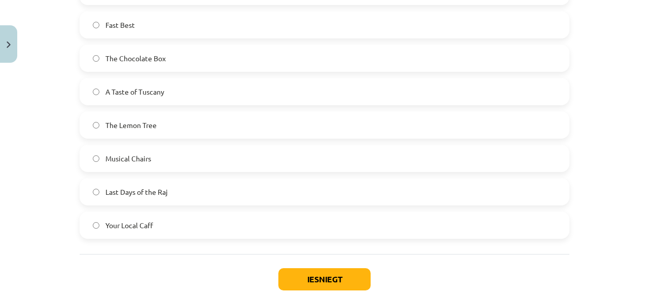
scroll to position [1199, 0]
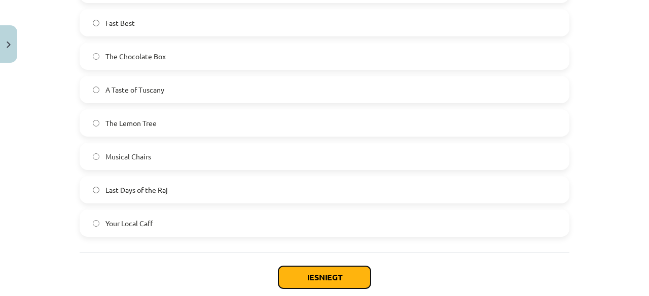
click at [301, 270] on button "Iesniegt" at bounding box center [324, 278] width 92 height 22
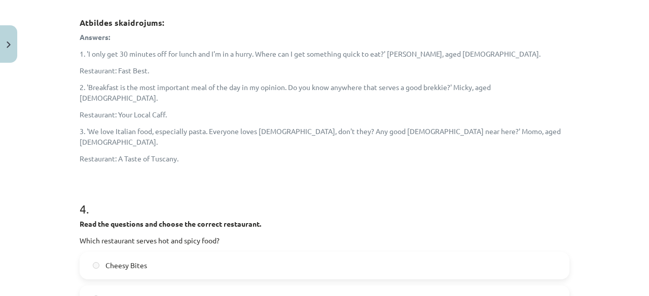
scroll to position [1435, 0]
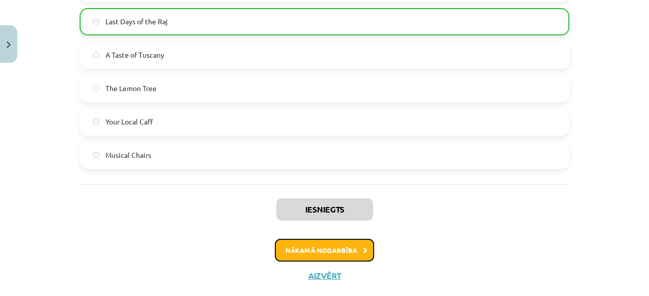
click at [314, 239] on button "Nākamā nodarbība" at bounding box center [324, 250] width 99 height 23
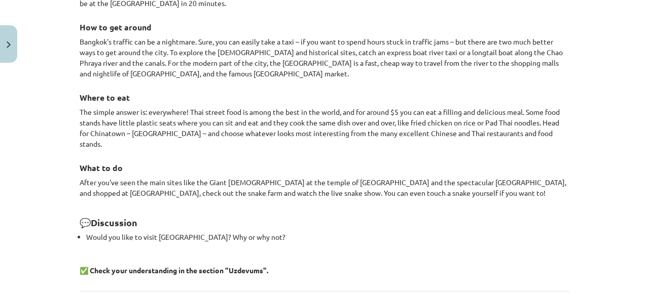
scroll to position [987, 0]
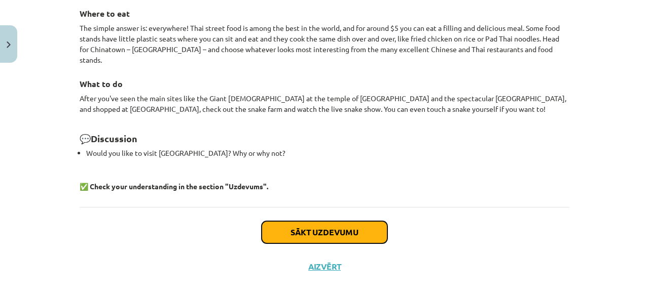
click at [324, 221] on button "Sākt uzdevumu" at bounding box center [324, 232] width 126 height 22
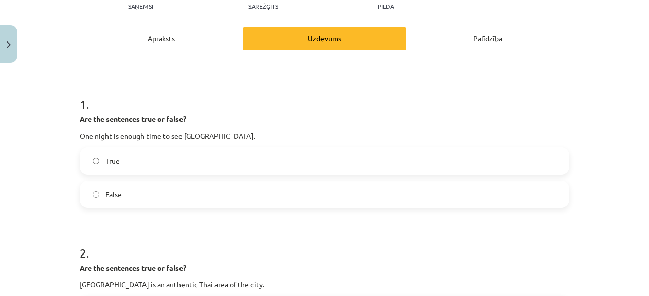
scroll to position [122, 0]
click at [185, 196] on label "False" at bounding box center [325, 194] width 488 height 25
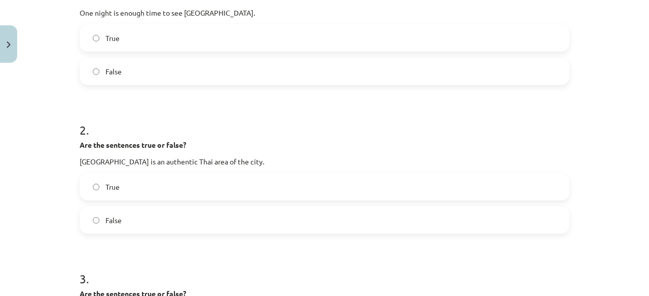
scroll to position [245, 0]
click at [238, 178] on label "True" at bounding box center [325, 186] width 488 height 25
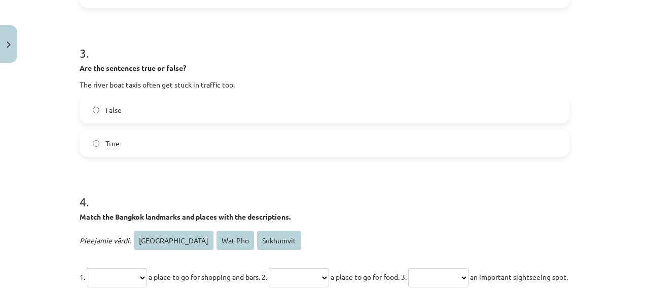
scroll to position [472, 0]
click at [153, 144] on label "True" at bounding box center [325, 142] width 488 height 25
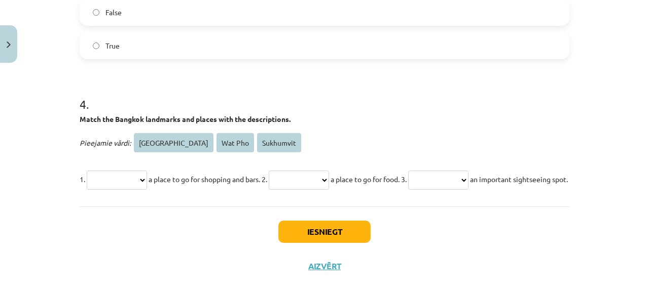
scroll to position [591, 0]
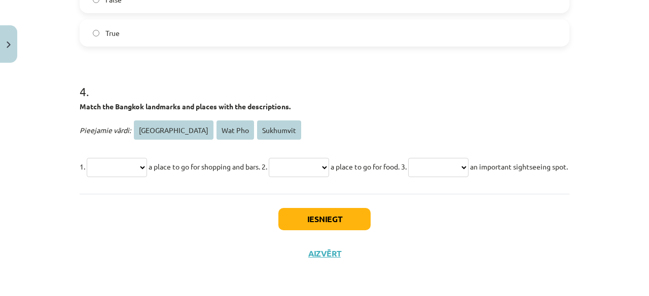
click at [147, 159] on select "**********" at bounding box center [117, 167] width 60 height 19
click at [87, 158] on select "**********" at bounding box center [117, 167] width 60 height 19
click at [145, 158] on select "**********" at bounding box center [117, 167] width 60 height 19
select select "*********"
click at [87, 158] on select "**********" at bounding box center [117, 167] width 60 height 19
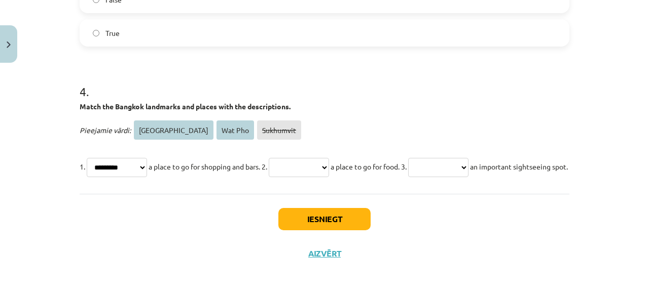
click at [328, 158] on select "**********" at bounding box center [299, 167] width 60 height 19
select select "**********"
click at [286, 158] on select "**********" at bounding box center [299, 167] width 60 height 19
click at [463, 158] on select "**********" at bounding box center [438, 167] width 60 height 19
select select "*******"
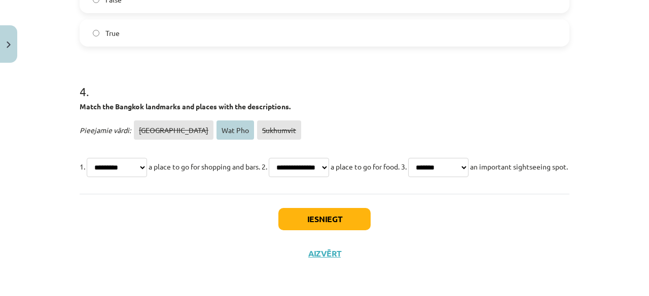
click at [443, 158] on select "**********" at bounding box center [438, 167] width 60 height 19
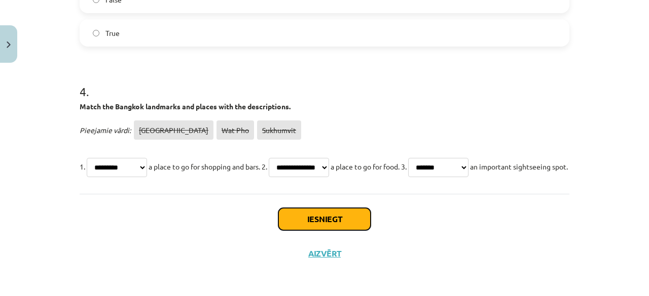
click at [321, 231] on button "Iesniegt" at bounding box center [324, 219] width 92 height 22
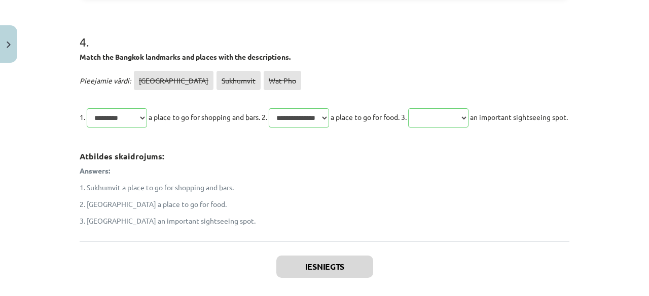
scroll to position [734, 0]
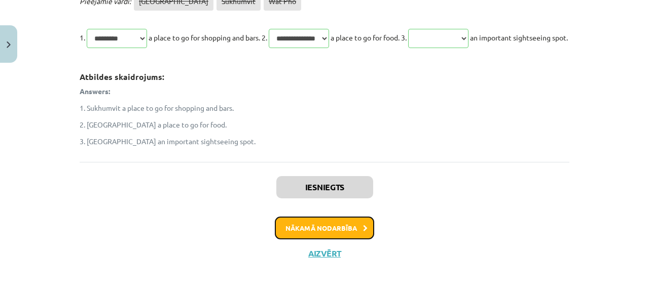
click at [314, 228] on button "Nākamā nodarbība" at bounding box center [324, 228] width 99 height 23
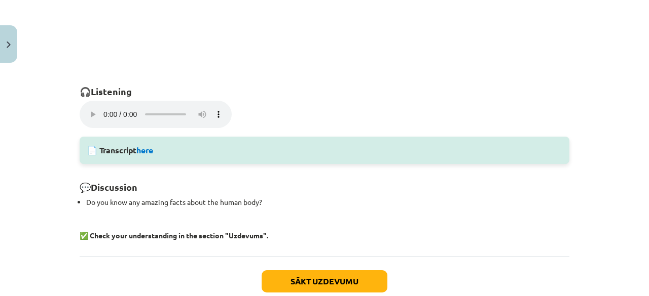
scroll to position [770, 0]
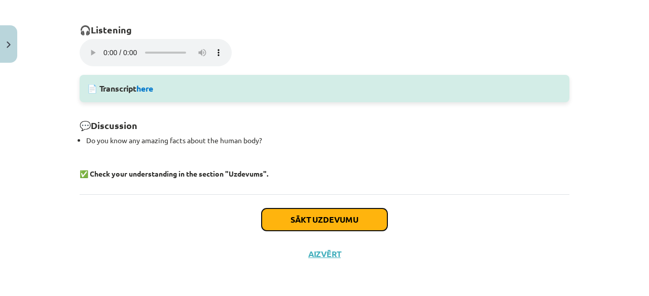
click at [329, 215] on button "Sākt uzdevumu" at bounding box center [324, 220] width 126 height 22
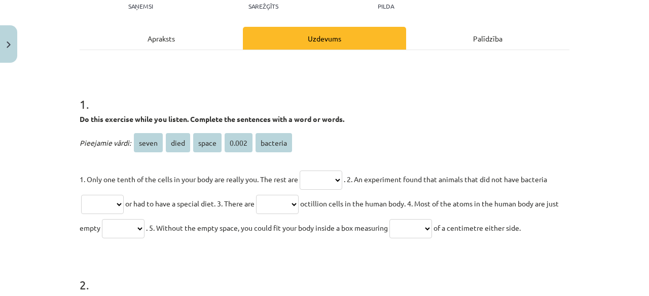
scroll to position [127, 0]
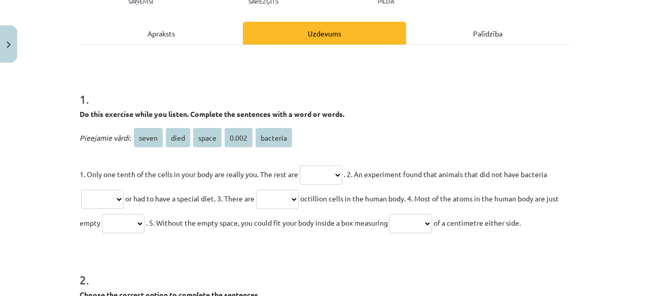
click at [341, 171] on select "***** **** ***** ***** ********" at bounding box center [321, 175] width 43 height 19
select select "********"
click at [300, 166] on select "***** **** ***** ***** ********" at bounding box center [321, 175] width 43 height 19
click at [107, 193] on select "***** **** ***** ***** ********" at bounding box center [102, 199] width 43 height 19
select select "****"
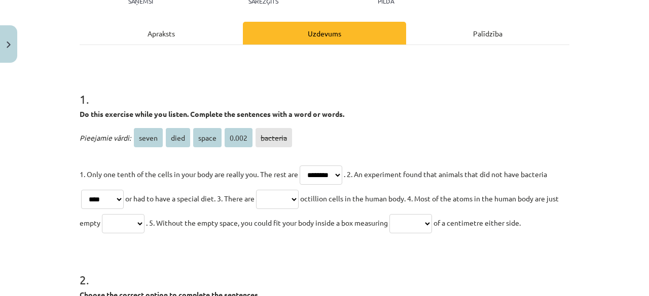
click at [81, 190] on select "***** **** ***** ***** ********" at bounding box center [102, 199] width 43 height 19
click at [431, 225] on select "***** **** ***** ***** ********" at bounding box center [410, 223] width 43 height 19
select select "*****"
click at [409, 214] on select "***** **** ***** ***** ********" at bounding box center [410, 223] width 43 height 19
click at [297, 192] on select "***** **** ***** ***** ********" at bounding box center [277, 199] width 43 height 19
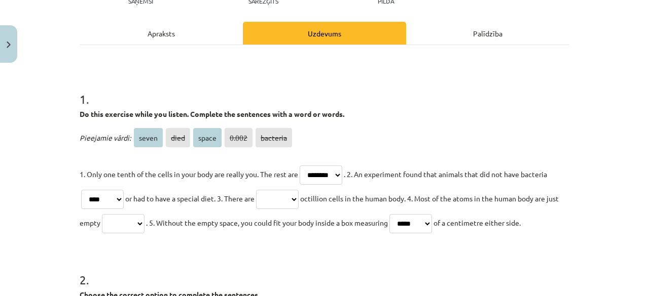
select select "*****"
click at [261, 190] on select "***** **** ***** ***** ********" at bounding box center [277, 199] width 43 height 19
click at [144, 226] on select "***** **** ***** ***** ********" at bounding box center [123, 223] width 43 height 19
select select "*****"
click at [113, 214] on select "***** **** ***** ***** ********" at bounding box center [123, 223] width 43 height 19
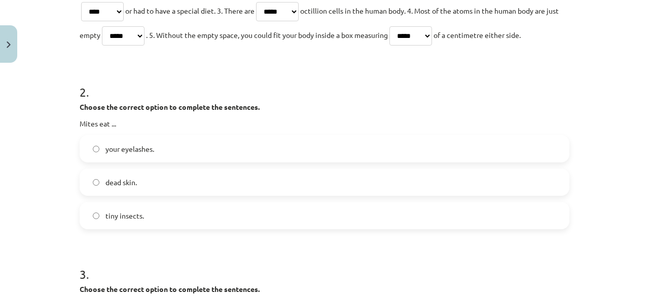
scroll to position [316, 0]
click at [208, 182] on label "dead skin." at bounding box center [325, 181] width 488 height 25
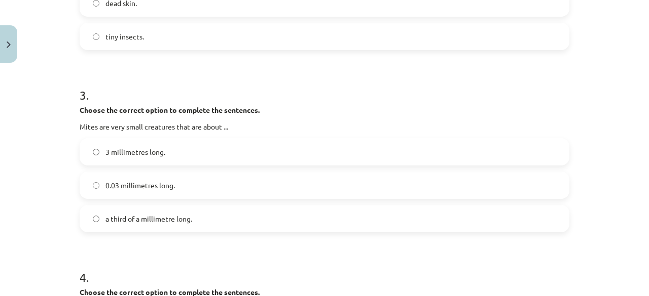
scroll to position [495, 0]
click at [128, 221] on span "a third of a millimetre long." at bounding box center [148, 218] width 87 height 11
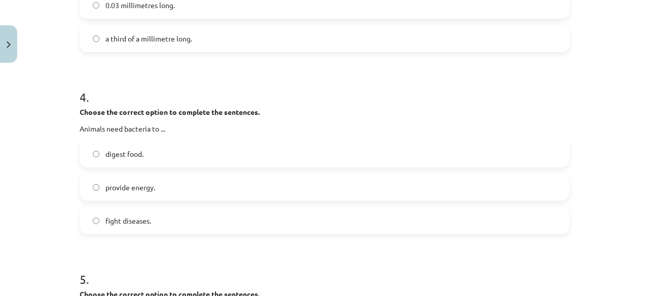
scroll to position [675, 0]
click at [222, 146] on label "digest food." at bounding box center [325, 153] width 488 height 25
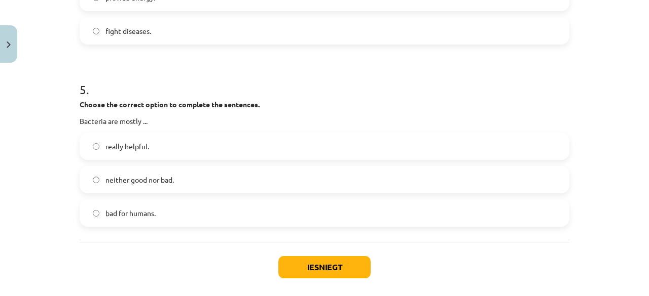
scroll to position [863, 0]
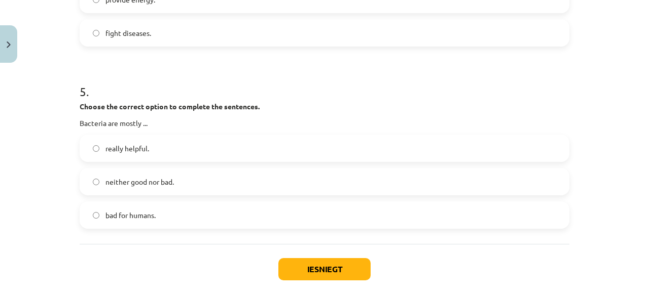
click at [210, 177] on label "neither good nor bad." at bounding box center [325, 181] width 488 height 25
click at [343, 269] on button "Iesniegt" at bounding box center [324, 269] width 92 height 22
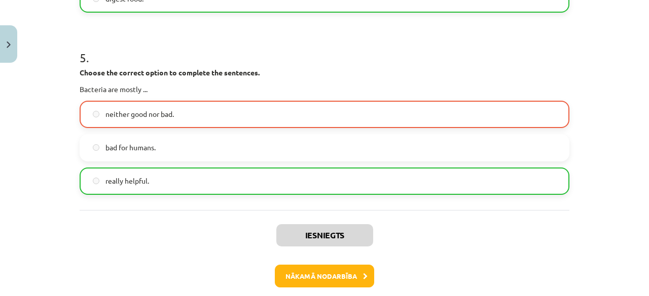
scroll to position [1075, 0]
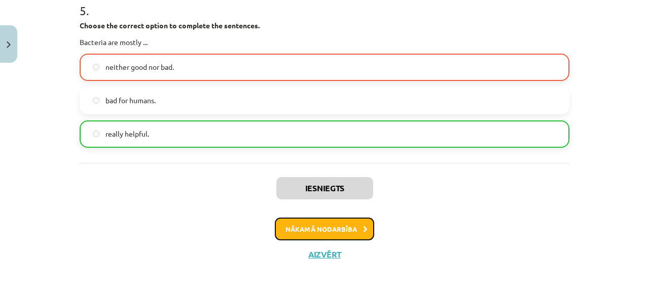
click at [317, 226] on button "Nākamā nodarbība" at bounding box center [324, 229] width 99 height 23
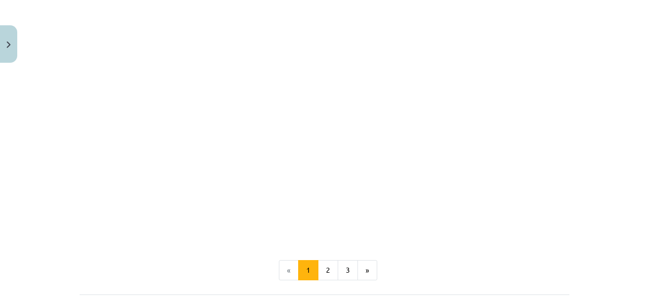
scroll to position [745, 0]
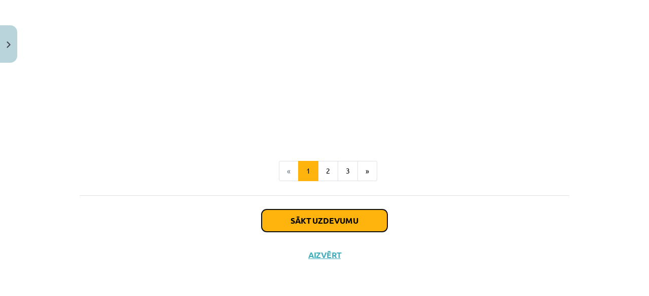
click at [314, 220] on button "Sākt uzdevumu" at bounding box center [324, 221] width 126 height 22
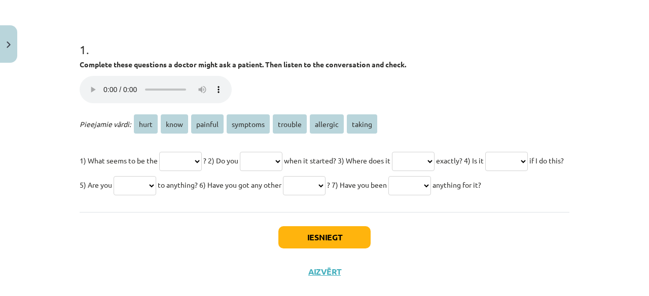
scroll to position [176, 0]
click at [190, 163] on select "**** **** ******* ******** ******* ******** ******" at bounding box center [180, 162] width 43 height 19
click at [282, 153] on select "**** **** ******* ******** ******* ******** ******" at bounding box center [261, 162] width 43 height 19
select select "****"
click at [251, 153] on select "**** **** ******* ******** ******* ******** ******" at bounding box center [261, 162] width 43 height 19
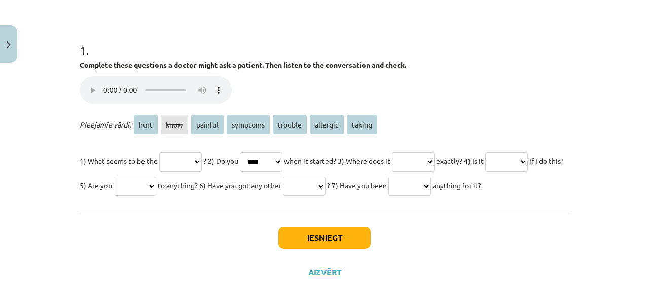
click at [434, 162] on select "**** **** ******* ******** ******* ******** ******" at bounding box center [413, 162] width 43 height 19
select select "****"
click at [418, 153] on select "**** **** ******* ******** ******* ******** ******" at bounding box center [413, 162] width 43 height 19
click at [485, 172] on select "**** **** ******* ******** ******* ******** ******" at bounding box center [506, 162] width 43 height 19
select select "*******"
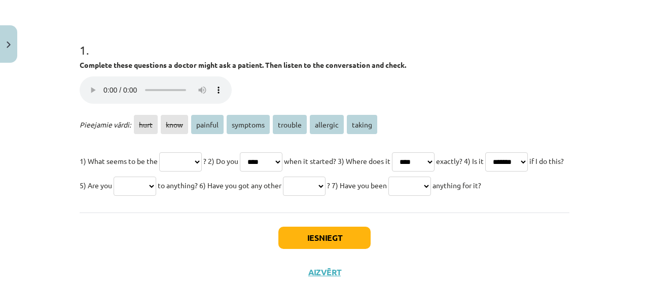
click at [485, 172] on select "**** **** ******* ******** ******* ******** ******" at bounding box center [506, 162] width 43 height 19
click at [156, 183] on select "**** **** ******* ******** ******* ******** ******" at bounding box center [135, 186] width 43 height 19
select select "******"
click at [156, 177] on select "**** **** ******* ******** ******* ******** ******" at bounding box center [135, 186] width 43 height 19
click at [325, 185] on select "**** **** ******* ******** ******* ******** ******" at bounding box center [304, 186] width 43 height 19
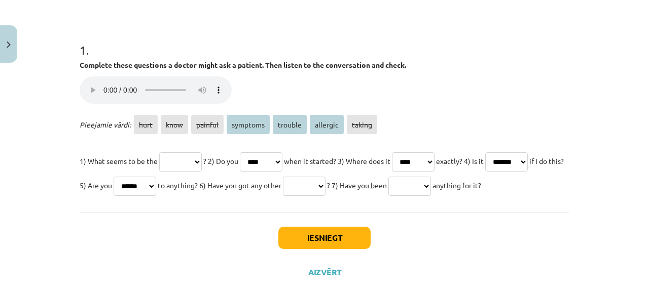
select select "********"
click at [325, 177] on select "**** **** ******* ******** ******* ******** ******" at bounding box center [304, 186] width 43 height 19
click at [156, 187] on select "**** **** ******* ******** ******* ******** ******" at bounding box center [135, 186] width 43 height 19
select select "********"
click at [156, 177] on select "**** **** ******* ******** ******* ******** ******" at bounding box center [135, 186] width 43 height 19
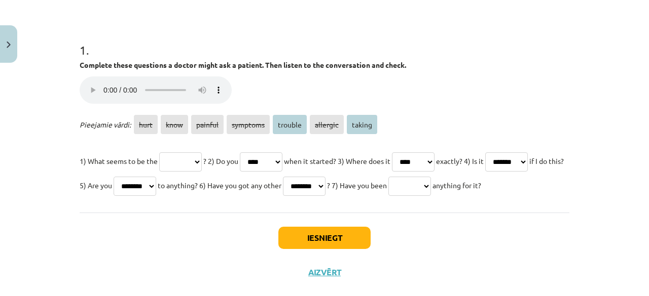
click at [388, 196] on select "**** **** ******* ******** ******* ******** ******" at bounding box center [409, 186] width 43 height 19
select select "******"
click at [388, 196] on select "**** **** ******* ******** ******* ******** ******" at bounding box center [409, 186] width 43 height 19
click at [199, 158] on select "**** **** ******* ******** ******* ******** ******" at bounding box center [180, 162] width 43 height 19
select select "*******"
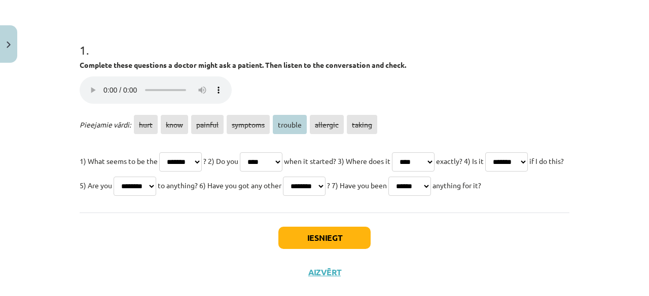
click at [159, 153] on select "**** **** ******* ******** ******* ******** ******" at bounding box center [180, 162] width 43 height 19
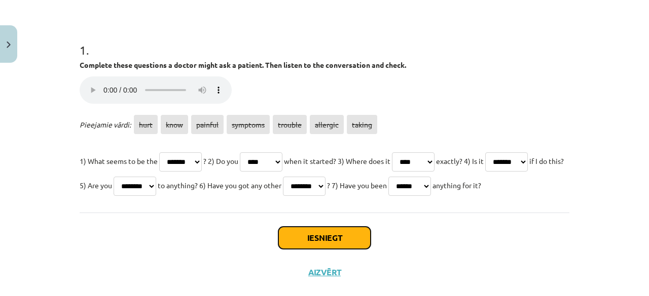
click at [312, 249] on button "Iesniegt" at bounding box center [324, 238] width 92 height 22
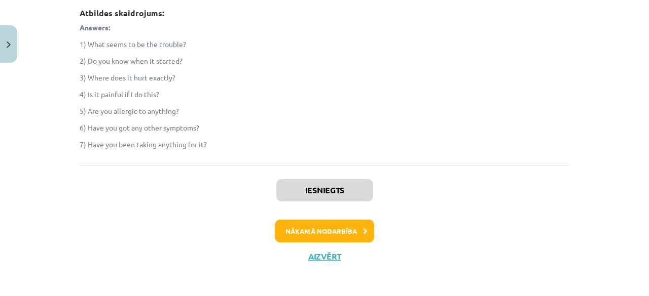
scroll to position [390, 0]
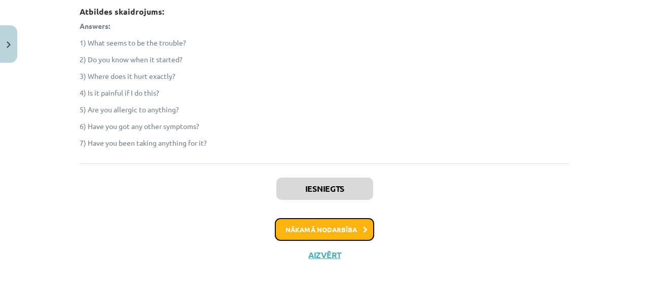
click at [286, 242] on button "Nākamā nodarbība" at bounding box center [324, 229] width 99 height 23
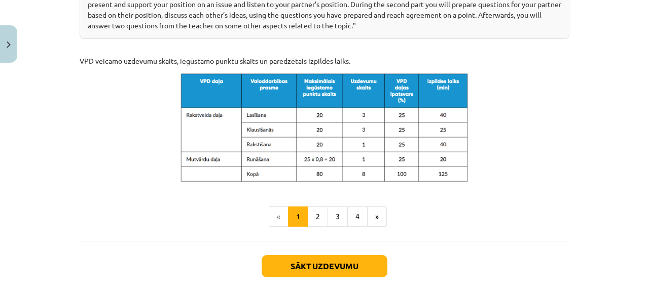
scroll to position [562, 0]
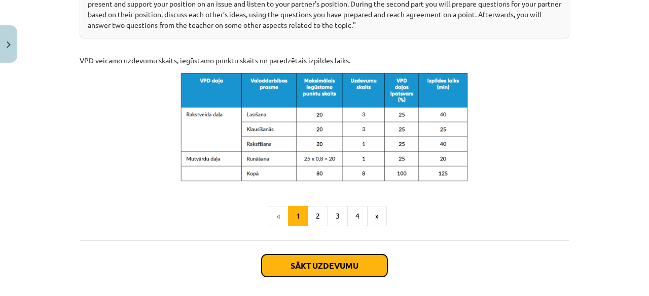
click at [330, 268] on button "Sākt uzdevumu" at bounding box center [324, 266] width 126 height 22
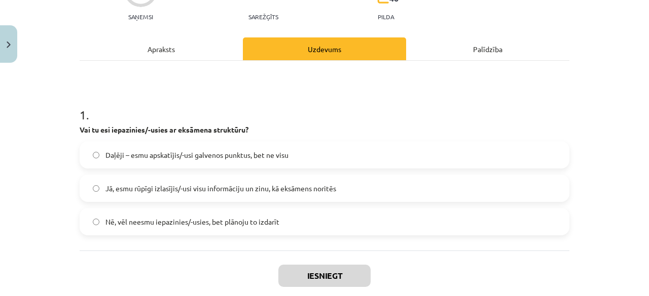
scroll to position [167, 0]
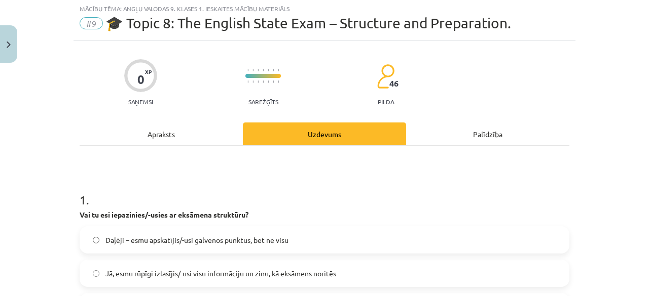
click at [198, 139] on div "Apraksts" at bounding box center [161, 134] width 163 height 23
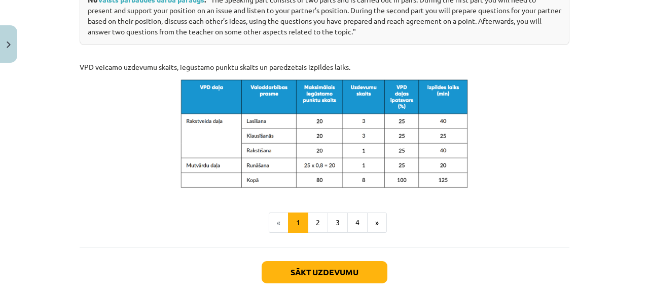
scroll to position [556, 0]
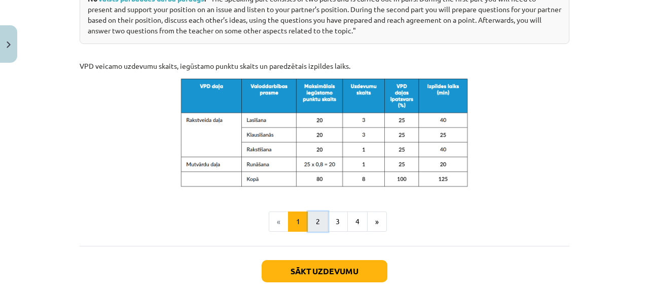
click at [317, 222] on button "2" at bounding box center [318, 222] width 20 height 20
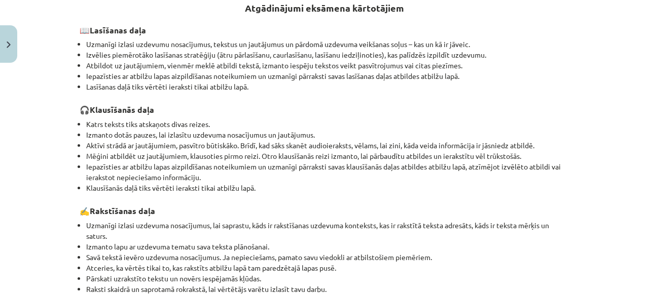
scroll to position [181, 0]
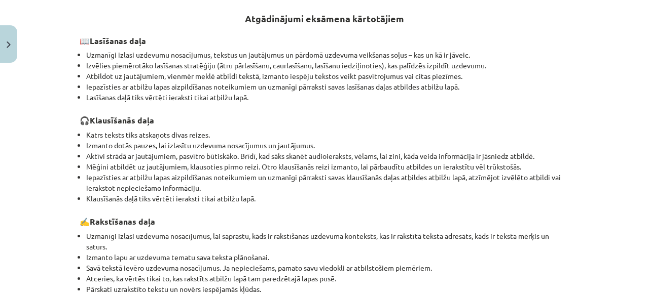
click at [317, 221] on h3 "✍️ Rakstīšanas daļa" at bounding box center [325, 218] width 490 height 19
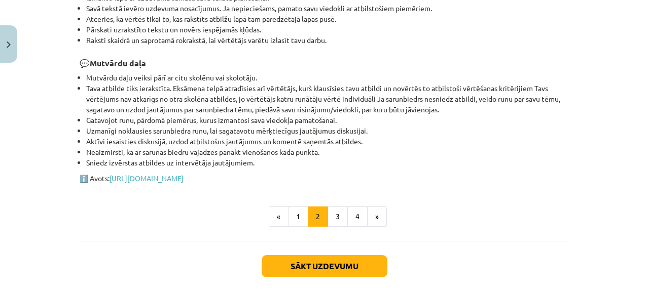
scroll to position [447, 0]
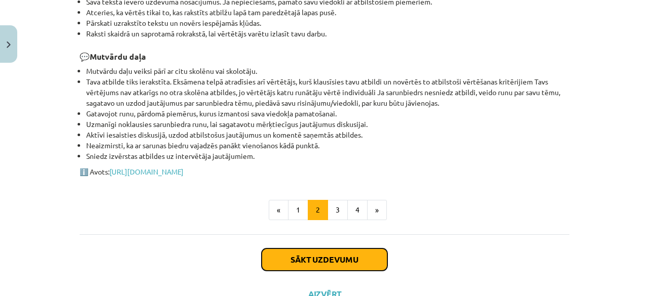
click at [311, 260] on button "Sākt uzdevumu" at bounding box center [324, 260] width 126 height 22
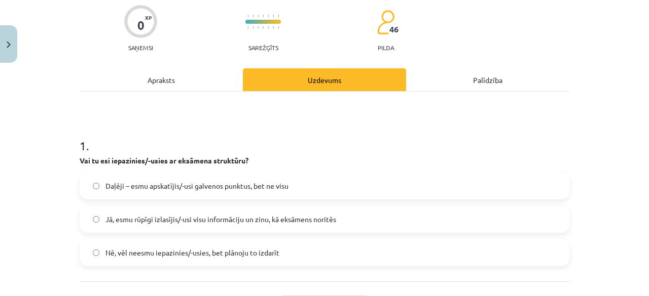
scroll to position [96, 0]
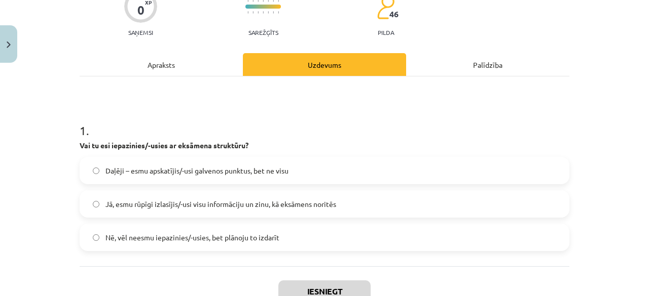
click at [284, 174] on span "Daļēji – esmu apskatījis/-usi galvenos punktus, bet ne visu" at bounding box center [196, 171] width 183 height 11
click at [293, 285] on button "Iesniegt" at bounding box center [324, 292] width 92 height 22
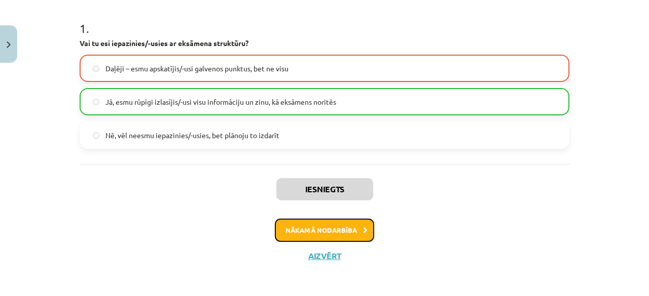
click at [293, 229] on button "Nākamā nodarbība" at bounding box center [324, 230] width 99 height 23
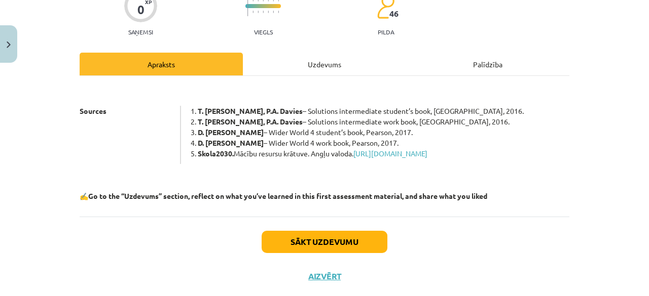
scroll to position [96, 0]
click at [291, 250] on button "Sākt uzdevumu" at bounding box center [324, 242] width 126 height 22
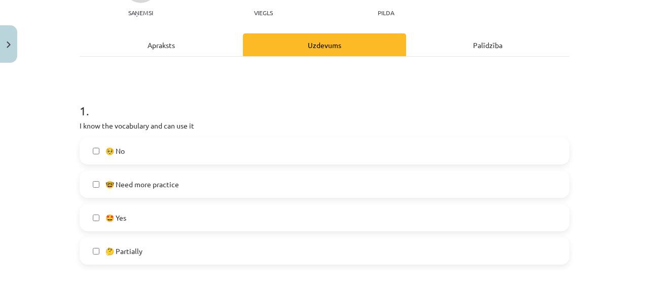
scroll to position [114, 0]
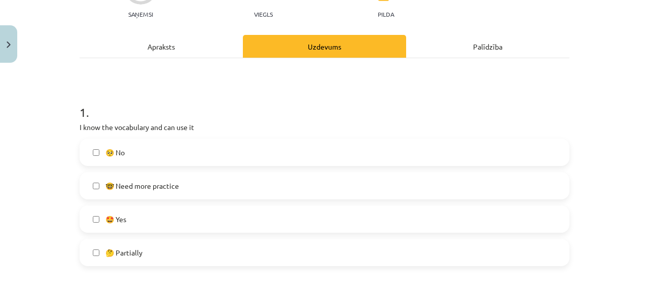
click at [251, 189] on label "🤓 Need more practice" at bounding box center [325, 185] width 488 height 25
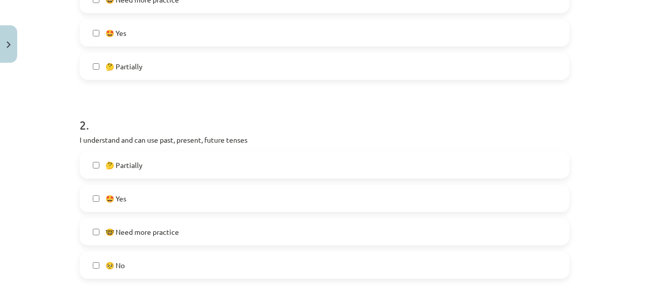
scroll to position [301, 0]
click at [145, 231] on span "🤓 Need more practice" at bounding box center [141, 232] width 73 height 11
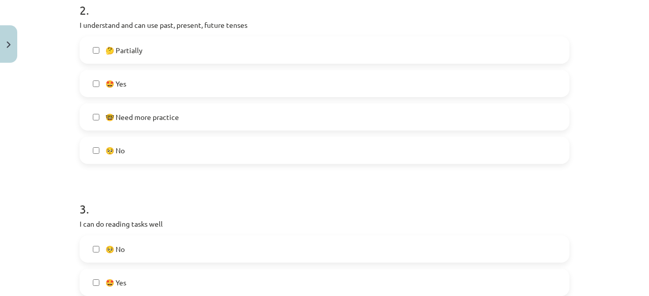
scroll to position [410, 0]
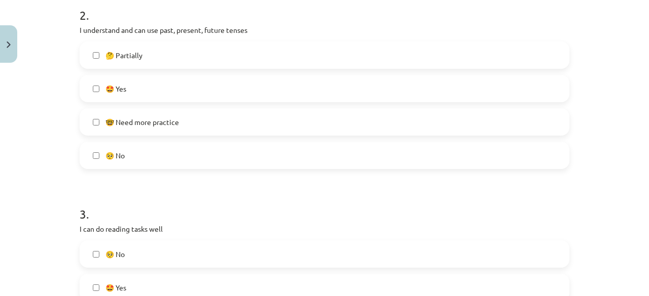
click at [161, 60] on label "🤔 Partially" at bounding box center [325, 55] width 488 height 25
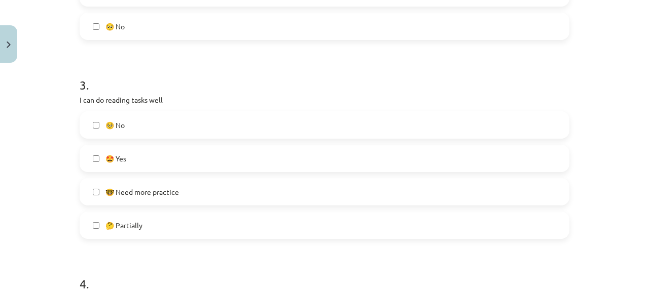
scroll to position [539, 0]
click at [142, 161] on label "🤩 Yes" at bounding box center [325, 158] width 488 height 25
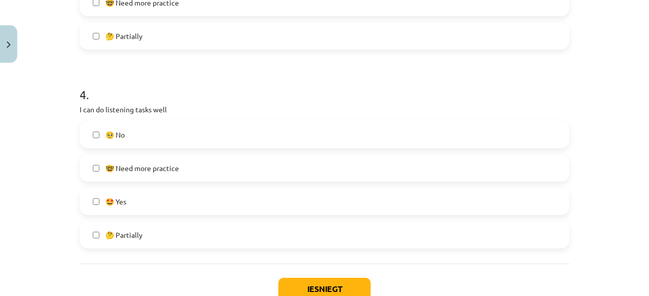
scroll to position [729, 0]
click at [129, 199] on label "🤩 Yes" at bounding box center [325, 202] width 488 height 25
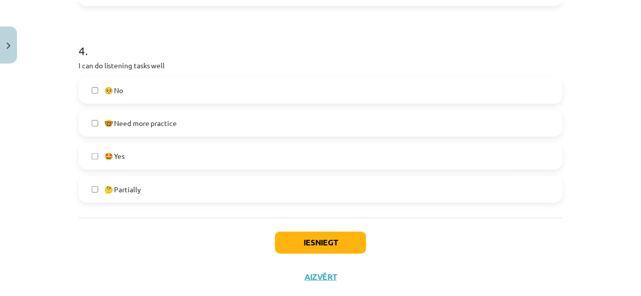
scroll to position [775, 0]
click at [137, 193] on span "🤔 Partially" at bounding box center [123, 189] width 37 height 11
click at [87, 157] on label "🤩 Yes" at bounding box center [325, 155] width 488 height 25
click at [130, 119] on span "🤓 Need more practice" at bounding box center [141, 123] width 73 height 11
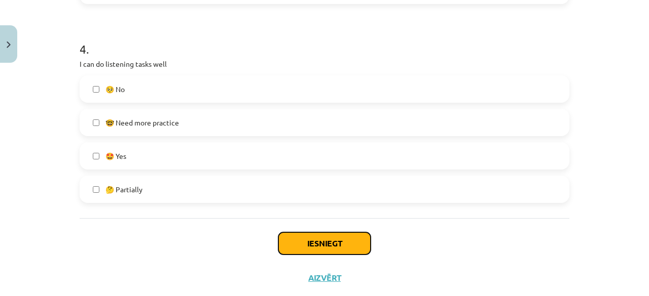
click at [299, 237] on button "Iesniegt" at bounding box center [324, 244] width 92 height 22
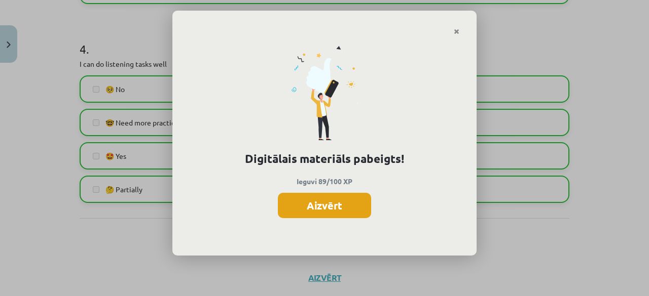
click at [329, 208] on button "Aizvērt" at bounding box center [324, 205] width 93 height 25
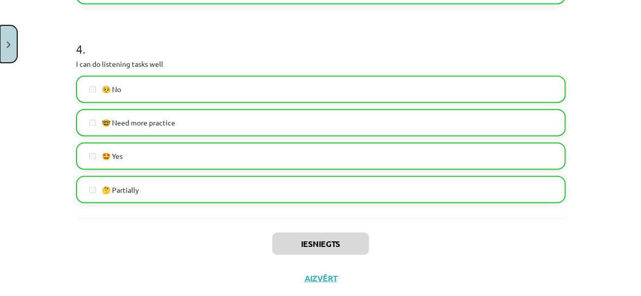
click at [10, 46] on img "Close" at bounding box center [9, 45] width 4 height 7
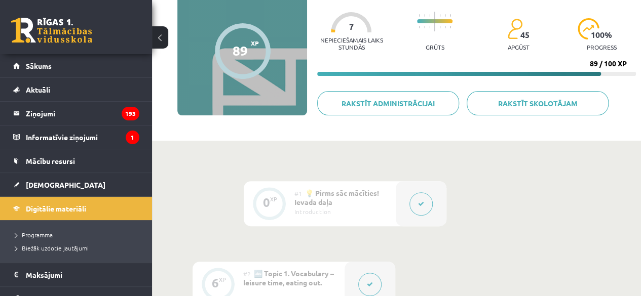
scroll to position [90, 0]
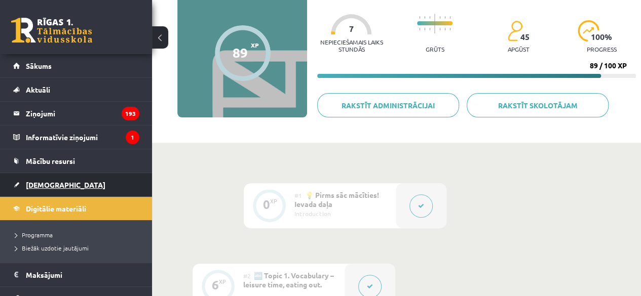
click at [39, 186] on span "[DEMOGRAPHIC_DATA]" at bounding box center [66, 184] width 80 height 9
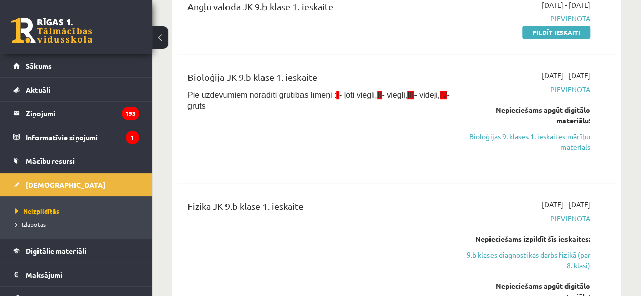
scroll to position [213, 0]
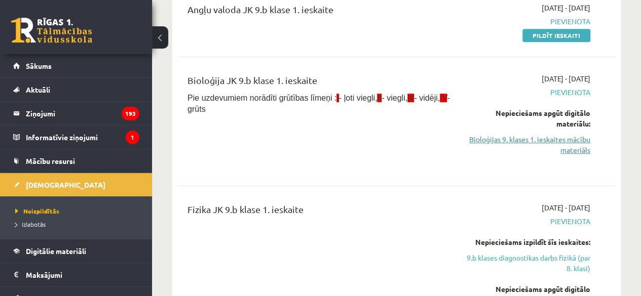
click at [585, 143] on link "Bioloģijas 9. klases 1. ieskaites mācību materiāls" at bounding box center [528, 144] width 124 height 21
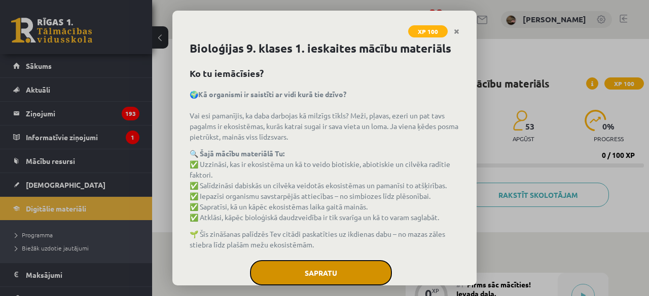
click at [333, 270] on button "Sapratu" at bounding box center [321, 272] width 142 height 25
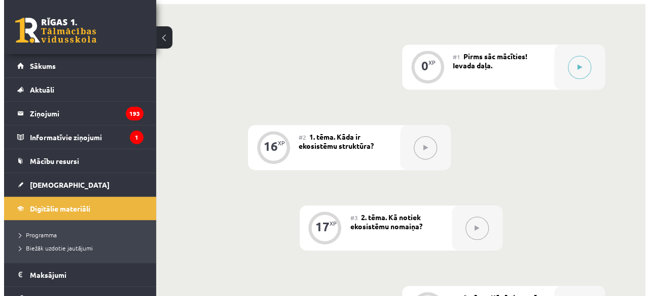
scroll to position [223, 0]
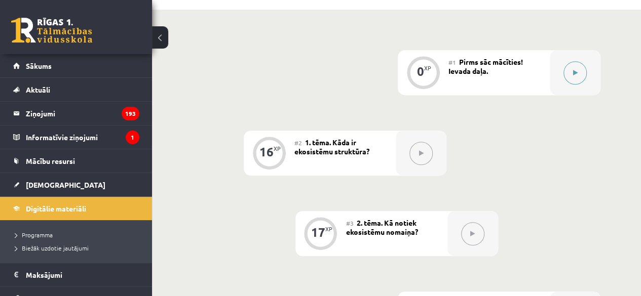
click at [577, 72] on icon at bounding box center [575, 73] width 5 height 6
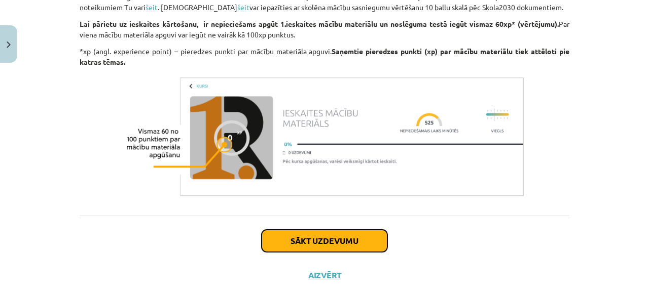
click at [363, 235] on button "Sākt uzdevumu" at bounding box center [324, 241] width 126 height 22
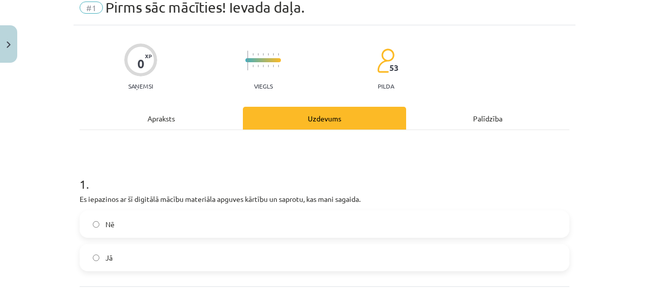
scroll to position [25, 0]
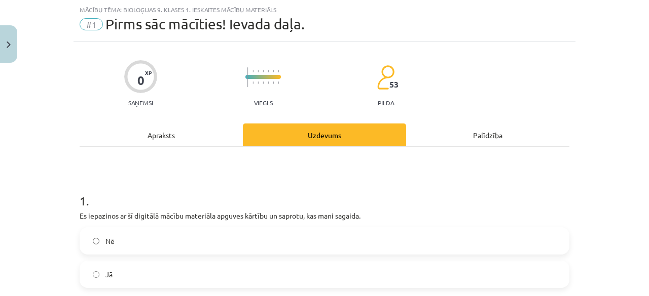
click at [364, 233] on label "Nē" at bounding box center [325, 241] width 488 height 25
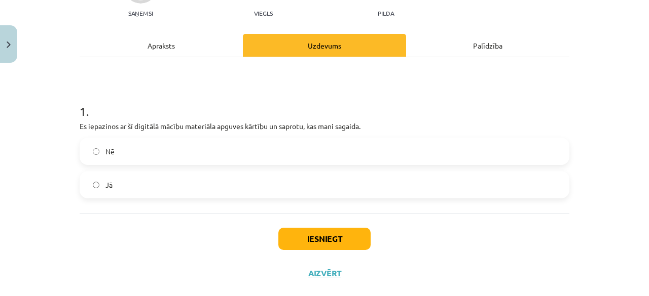
scroll to position [116, 0]
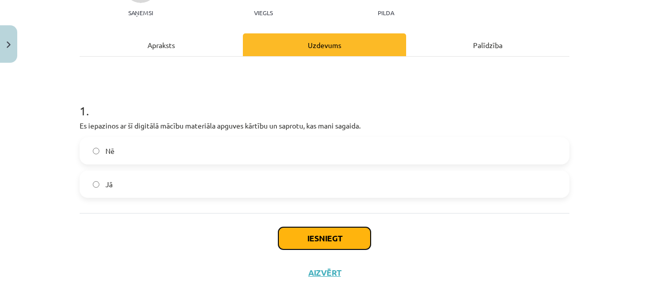
click at [347, 240] on button "Iesniegt" at bounding box center [324, 239] width 92 height 22
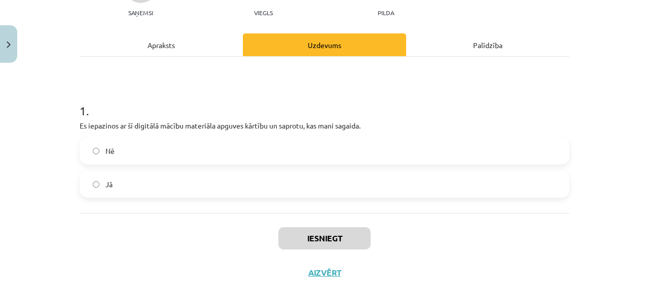
click at [308, 186] on label "Jā" at bounding box center [325, 184] width 488 height 25
click at [373, 194] on label "Jā" at bounding box center [325, 184] width 488 height 25
click at [331, 244] on button "Iesniegt" at bounding box center [324, 239] width 92 height 22
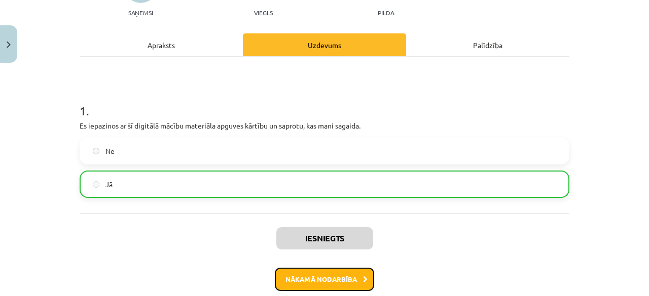
click at [328, 281] on button "Nākamā nodarbība" at bounding box center [324, 279] width 99 height 23
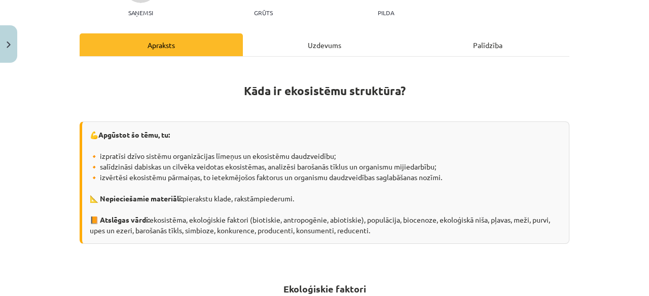
scroll to position [25, 0]
